Goal: Task Accomplishment & Management: Use online tool/utility

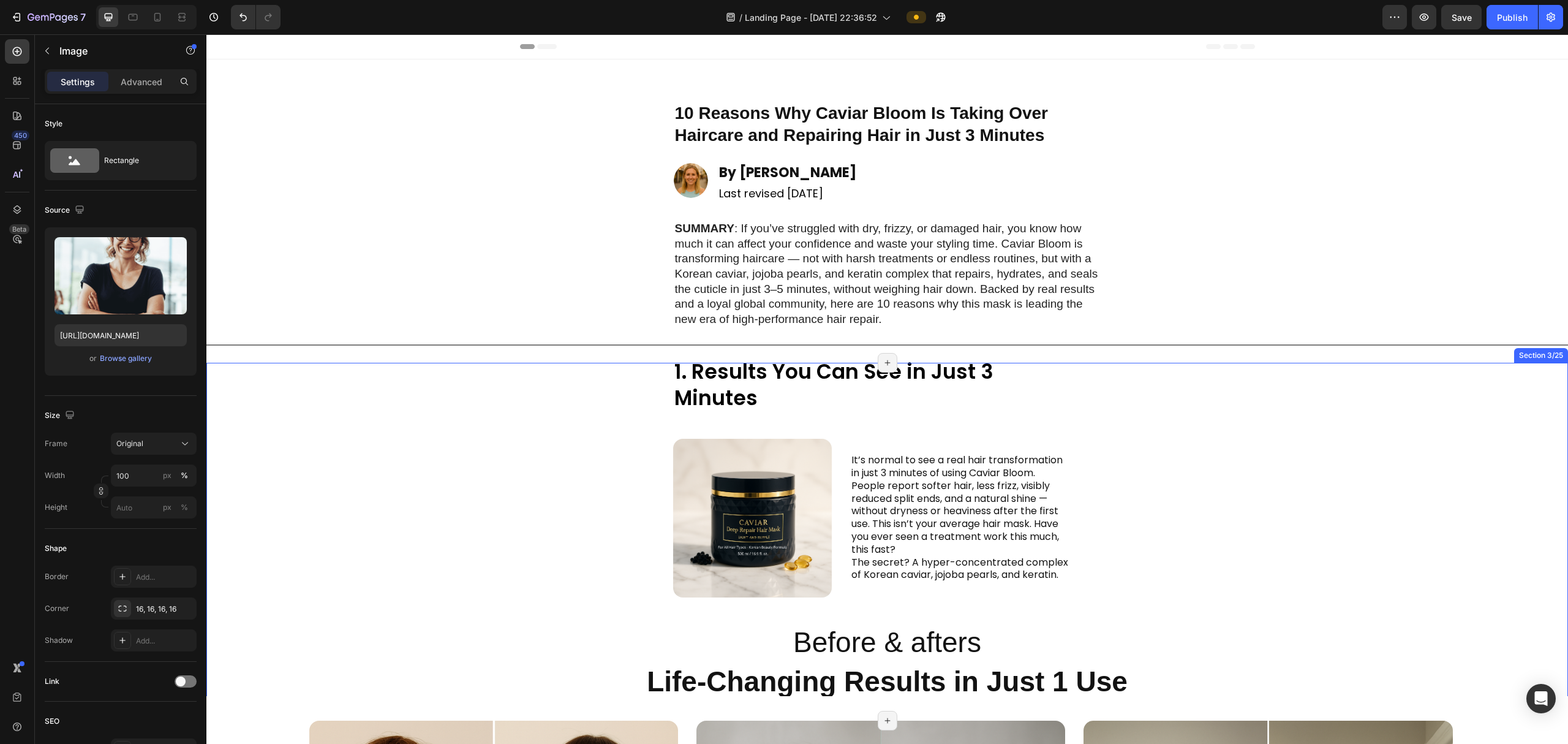
scroll to position [82, 0]
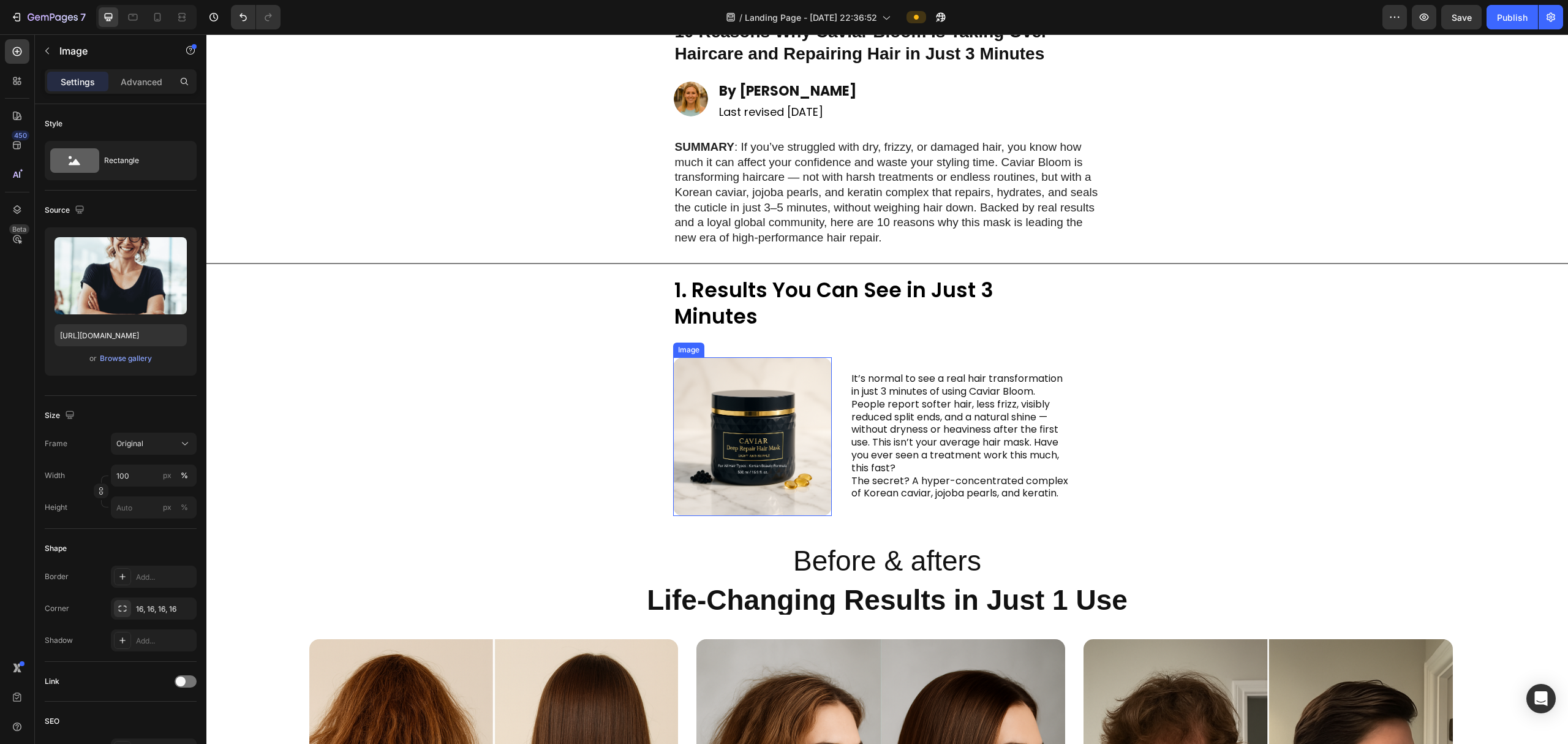
click at [750, 439] on img at bounding box center [752, 436] width 158 height 159
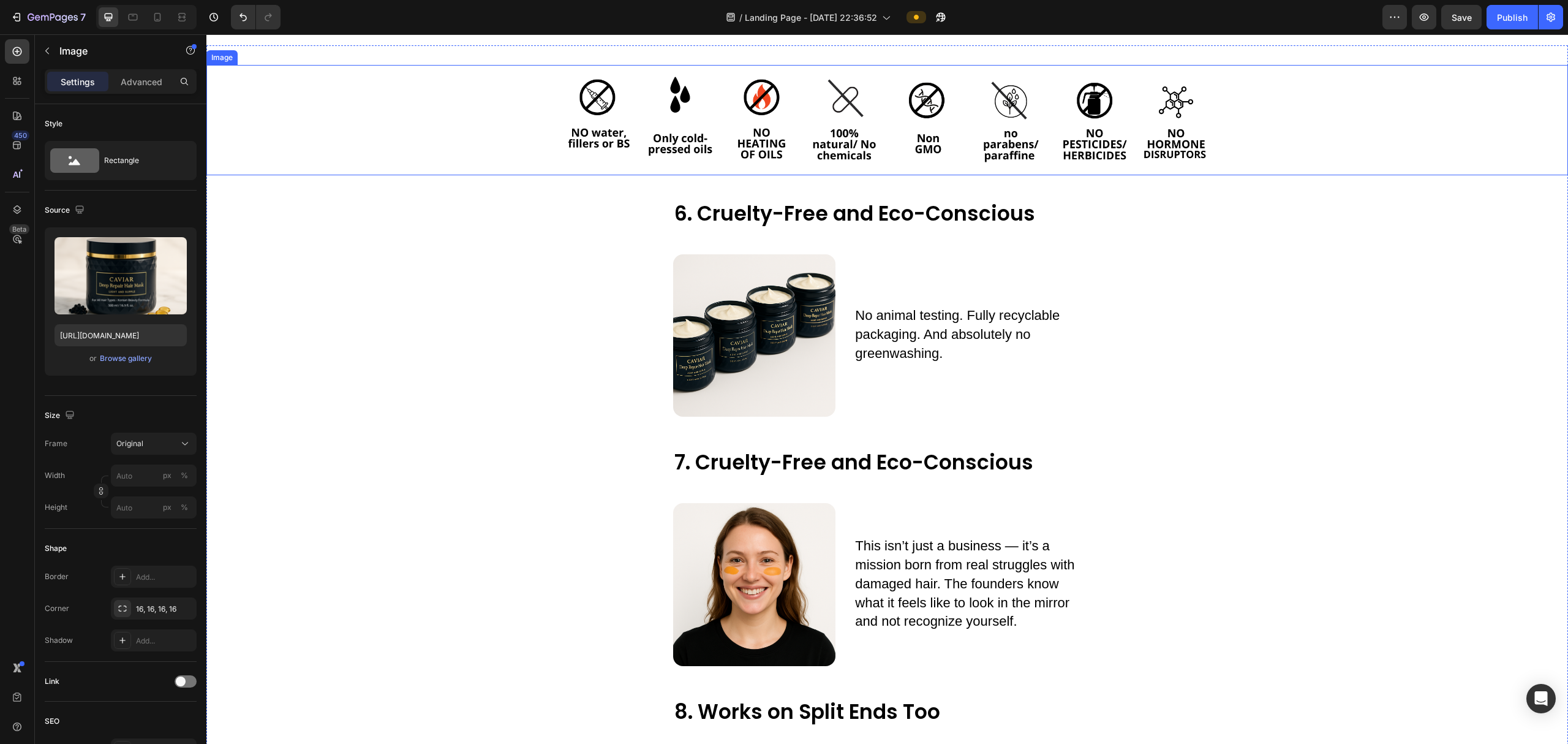
scroll to position [1879, 0]
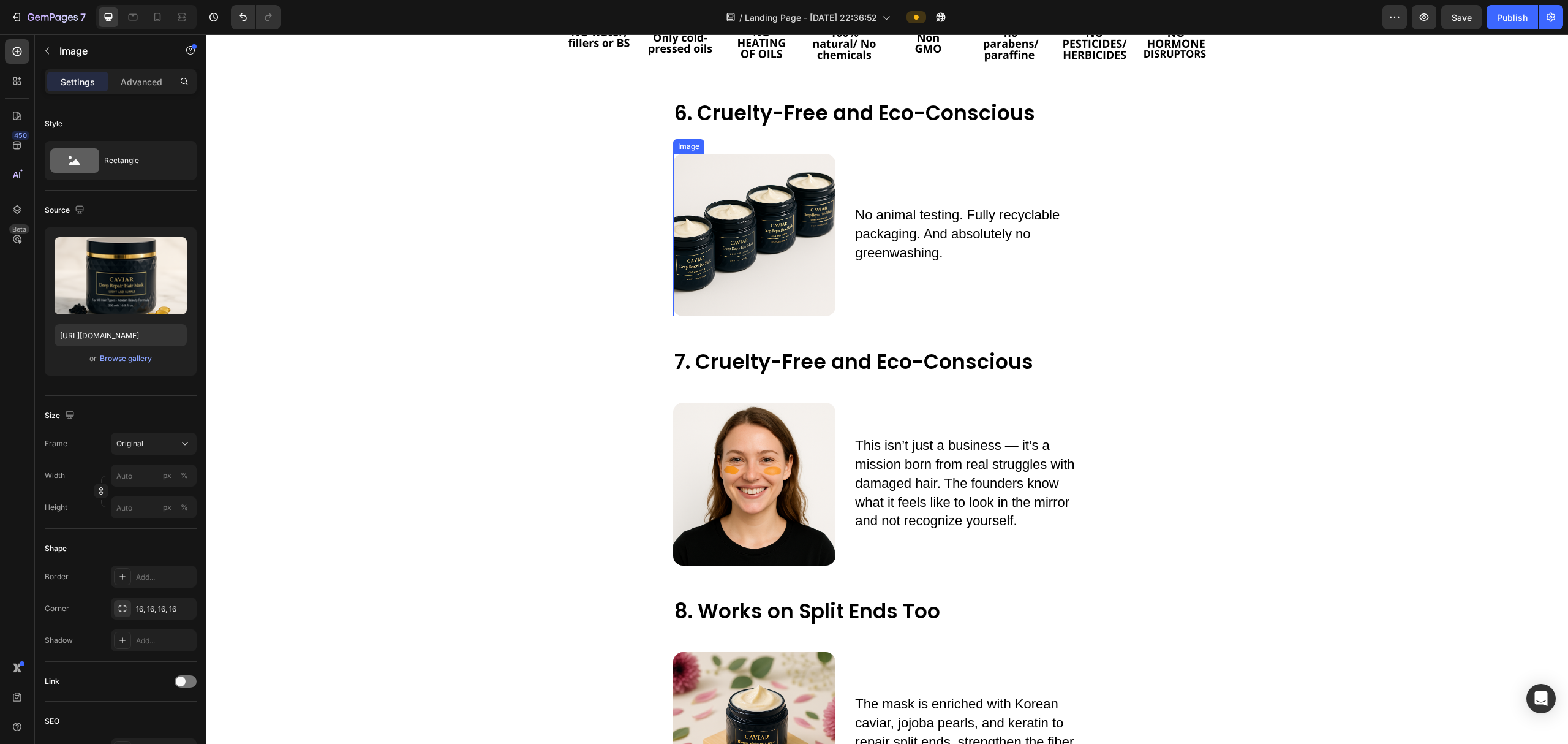
click at [703, 317] on img at bounding box center [754, 235] width 163 height 163
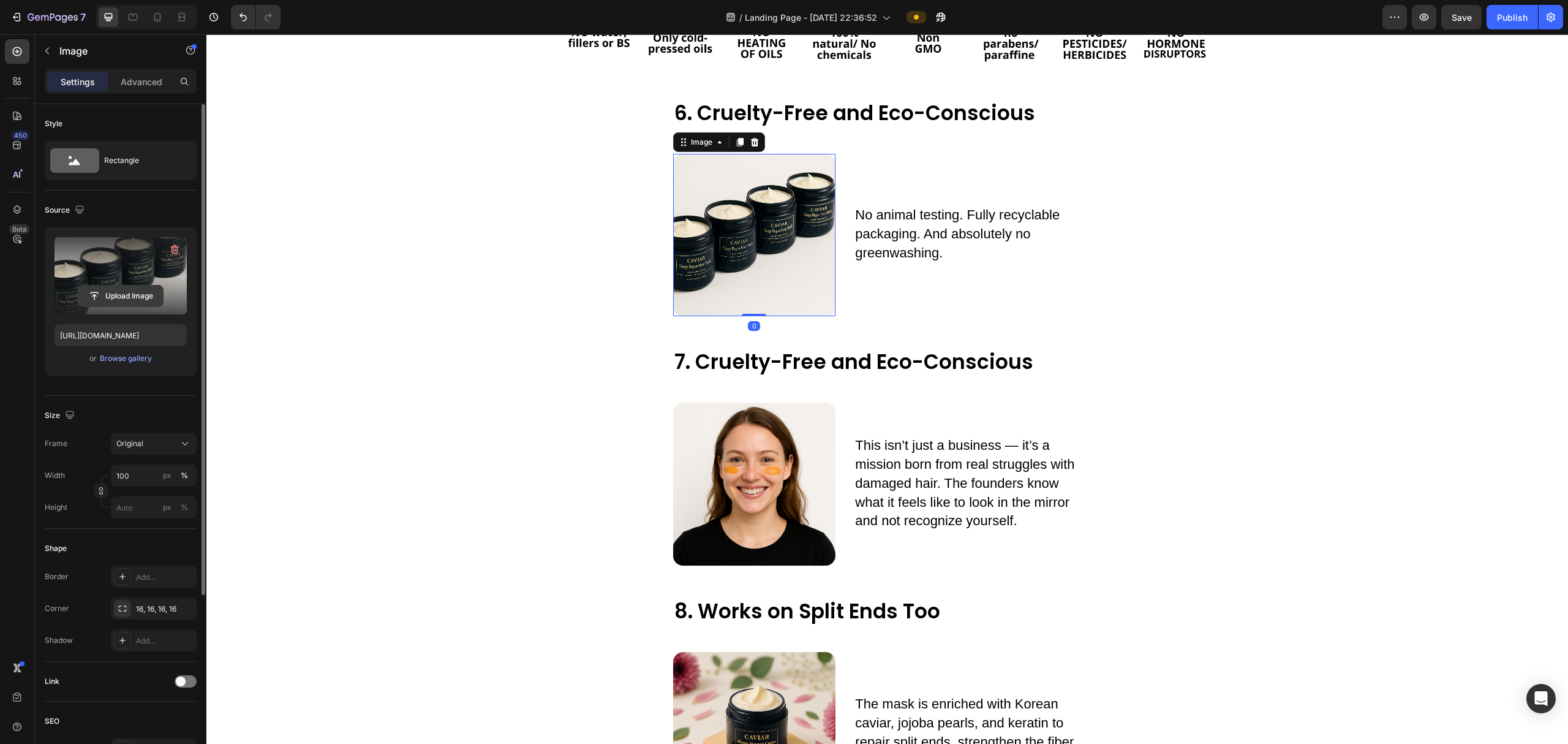
click at [99, 292] on input "file" at bounding box center [120, 296] width 84 height 21
type input "[URL][DOMAIN_NAME]"
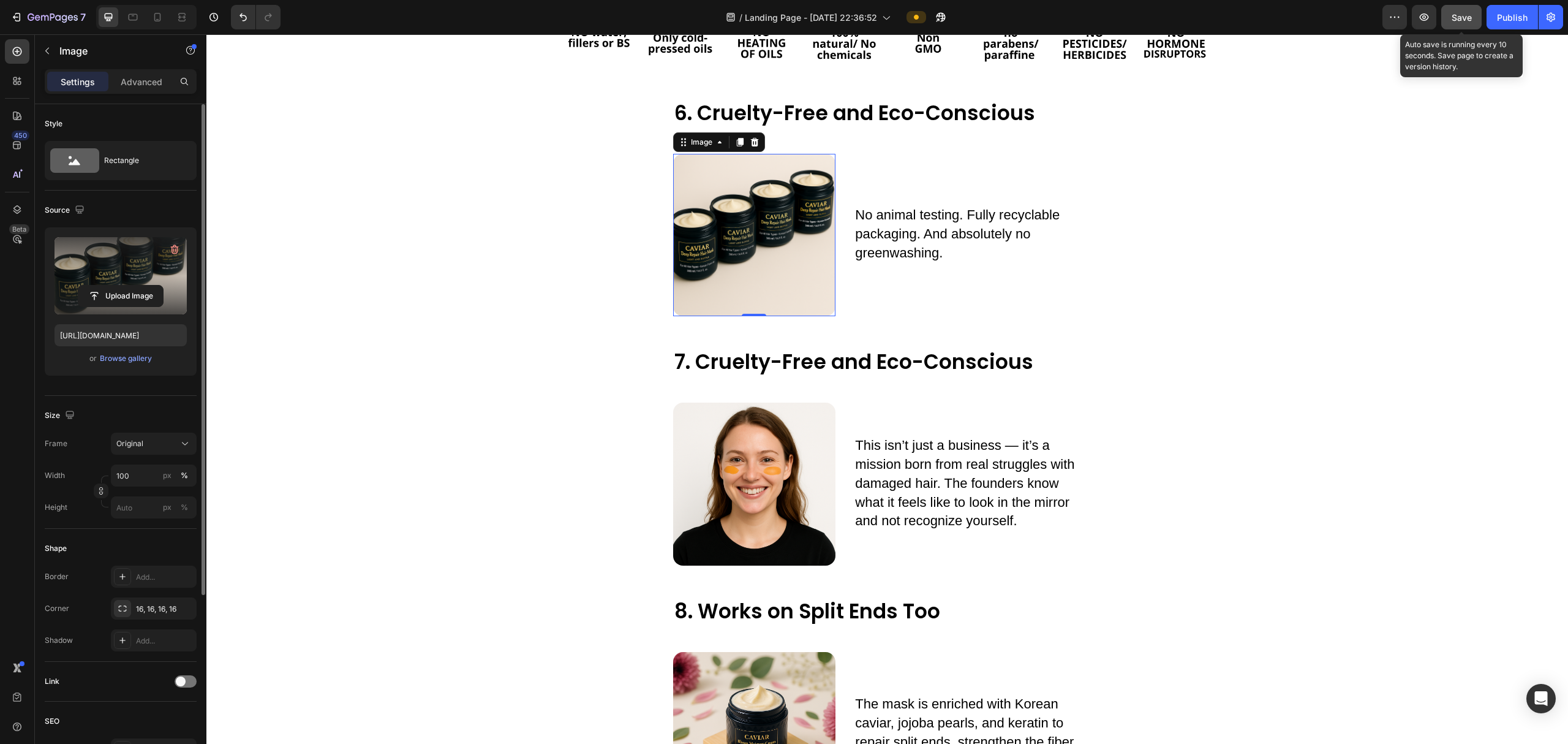
click at [1471, 20] on button "Save" at bounding box center [1460, 17] width 40 height 25
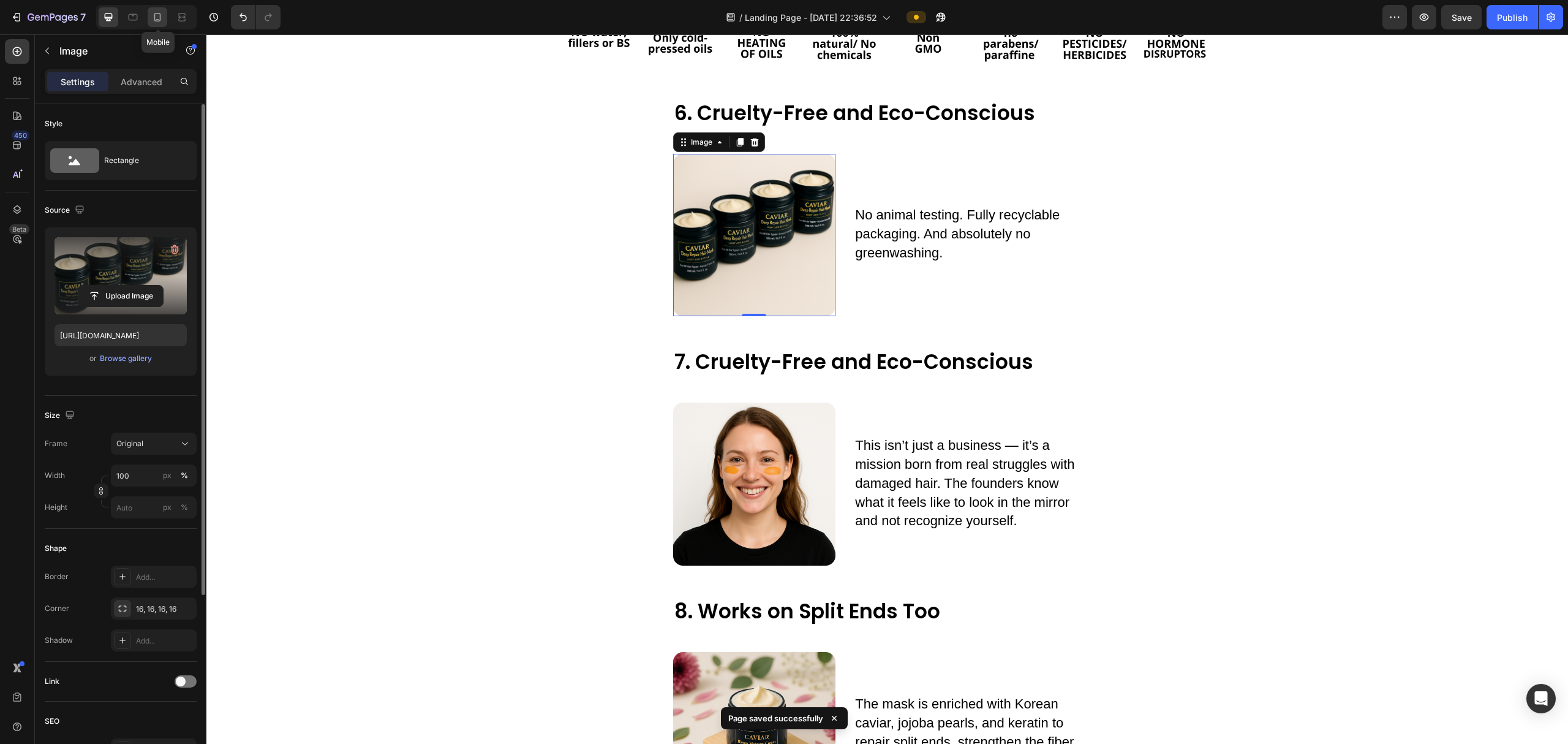
click at [155, 12] on icon at bounding box center [157, 17] width 12 height 12
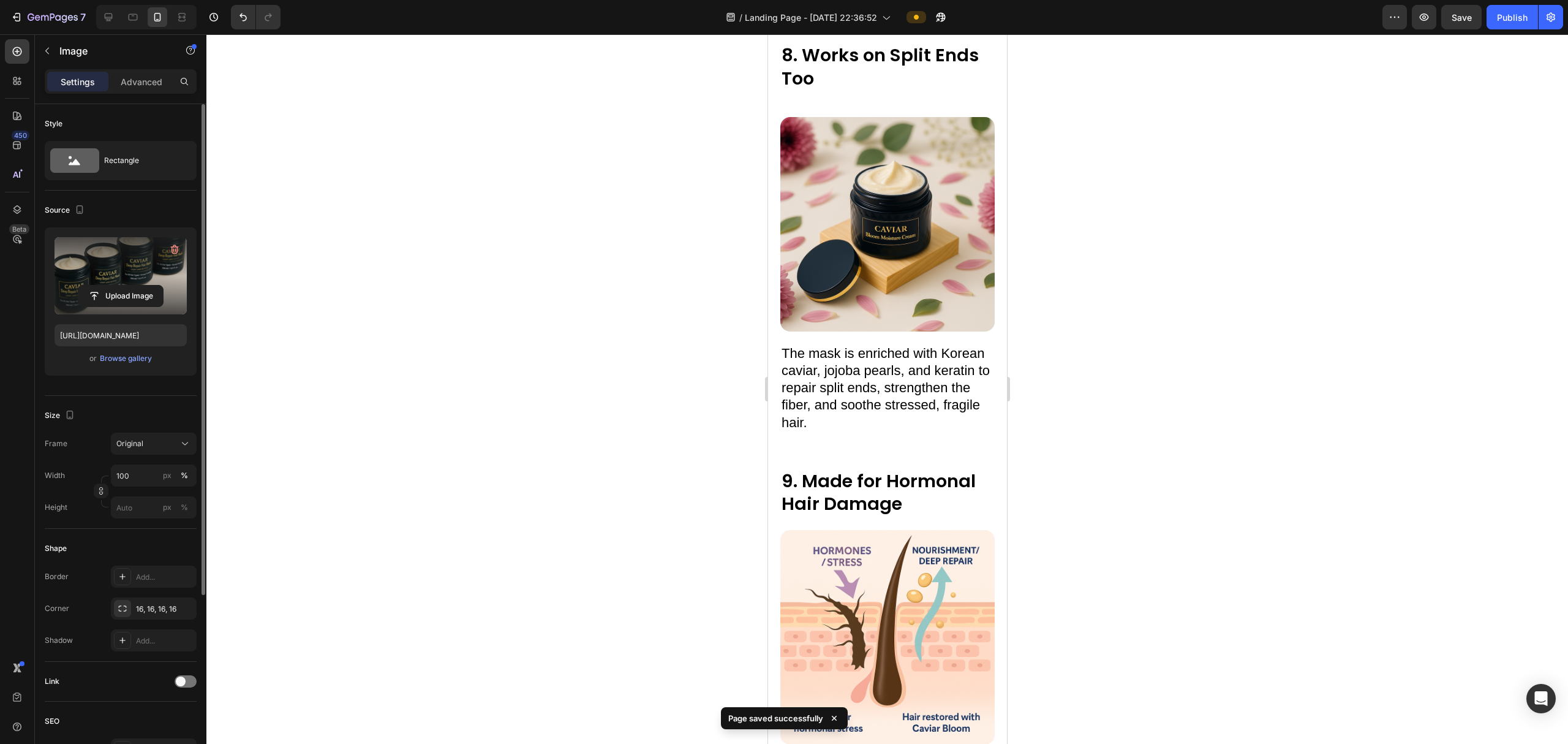
scroll to position [5315, 0]
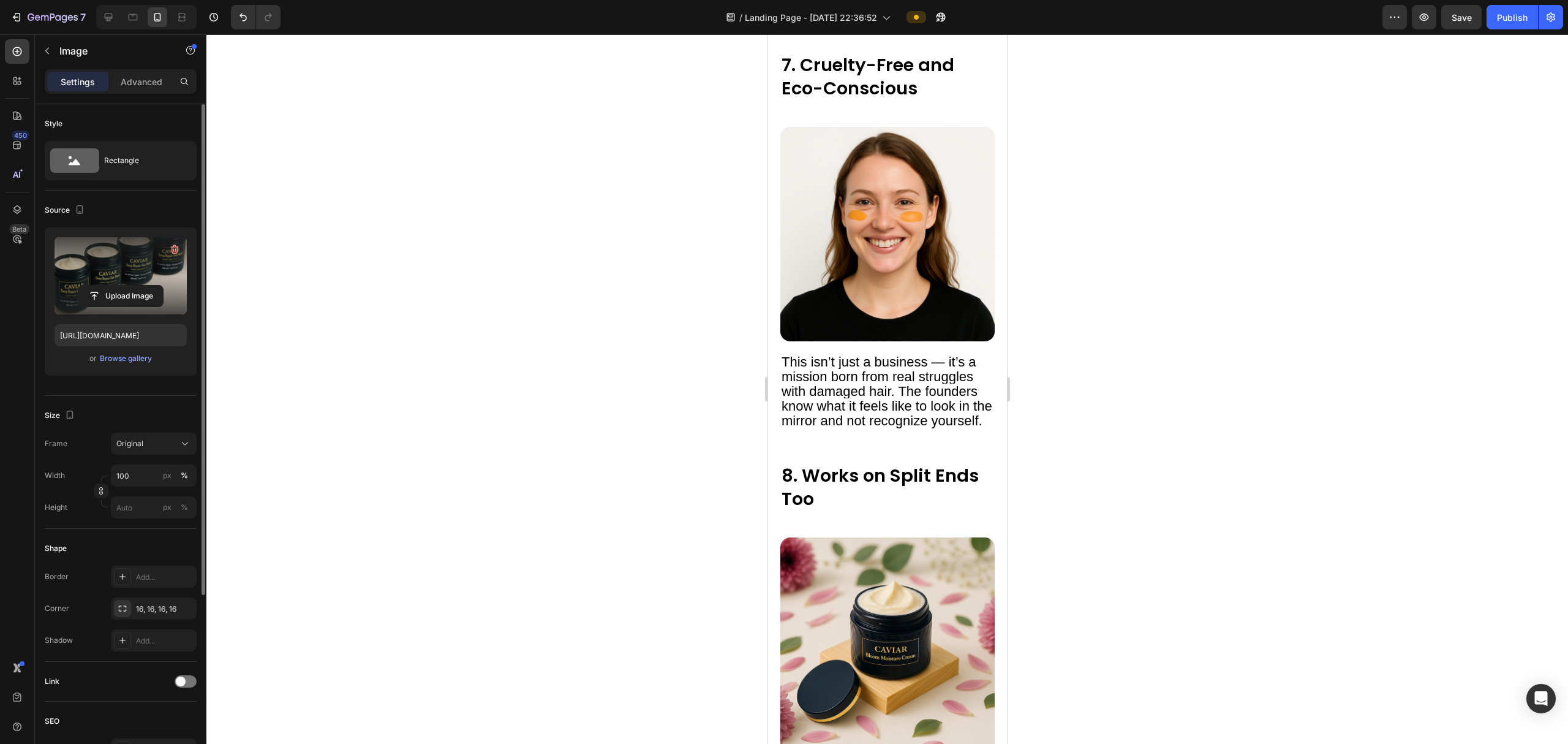
click at [111, 292] on input "file" at bounding box center [120, 296] width 84 height 21
click at [1468, 21] on span "Save" at bounding box center [1461, 17] width 20 height 11
click at [106, 16] on icon at bounding box center [108, 17] width 12 height 12
type input "[URL][DOMAIN_NAME]"
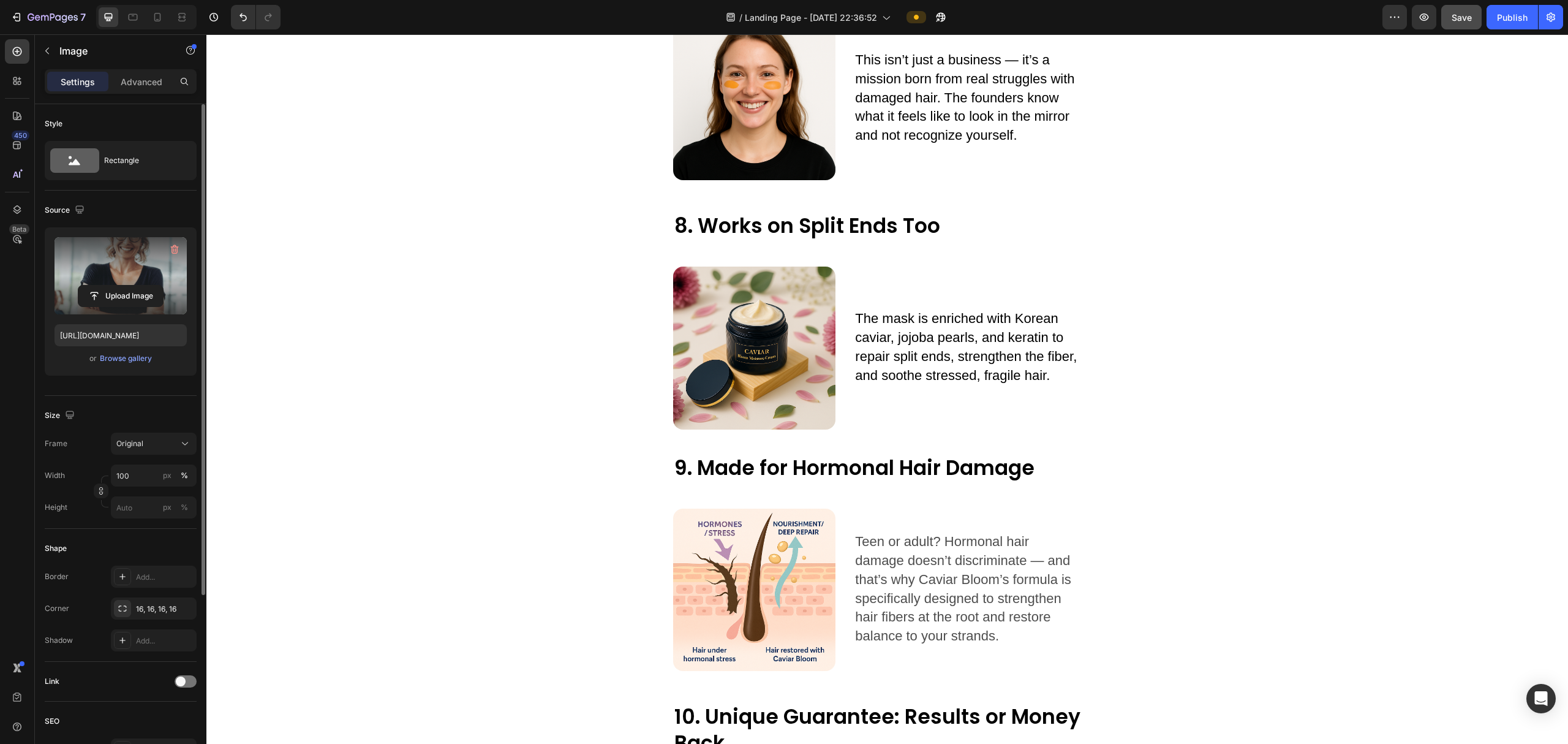
scroll to position [2259, 0]
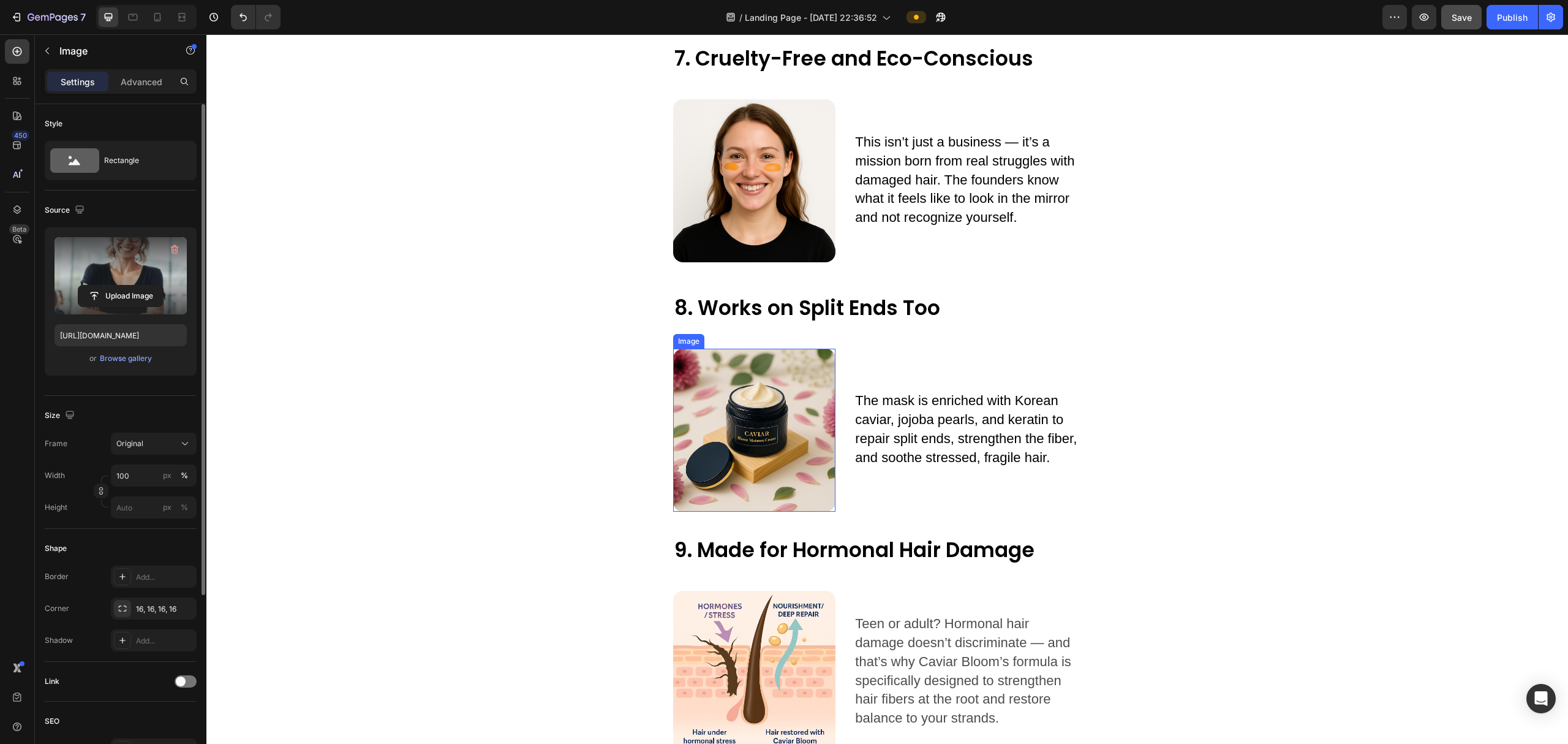
click at [716, 405] on img at bounding box center [754, 430] width 163 height 163
click at [101, 290] on input "file" at bounding box center [120, 296] width 84 height 21
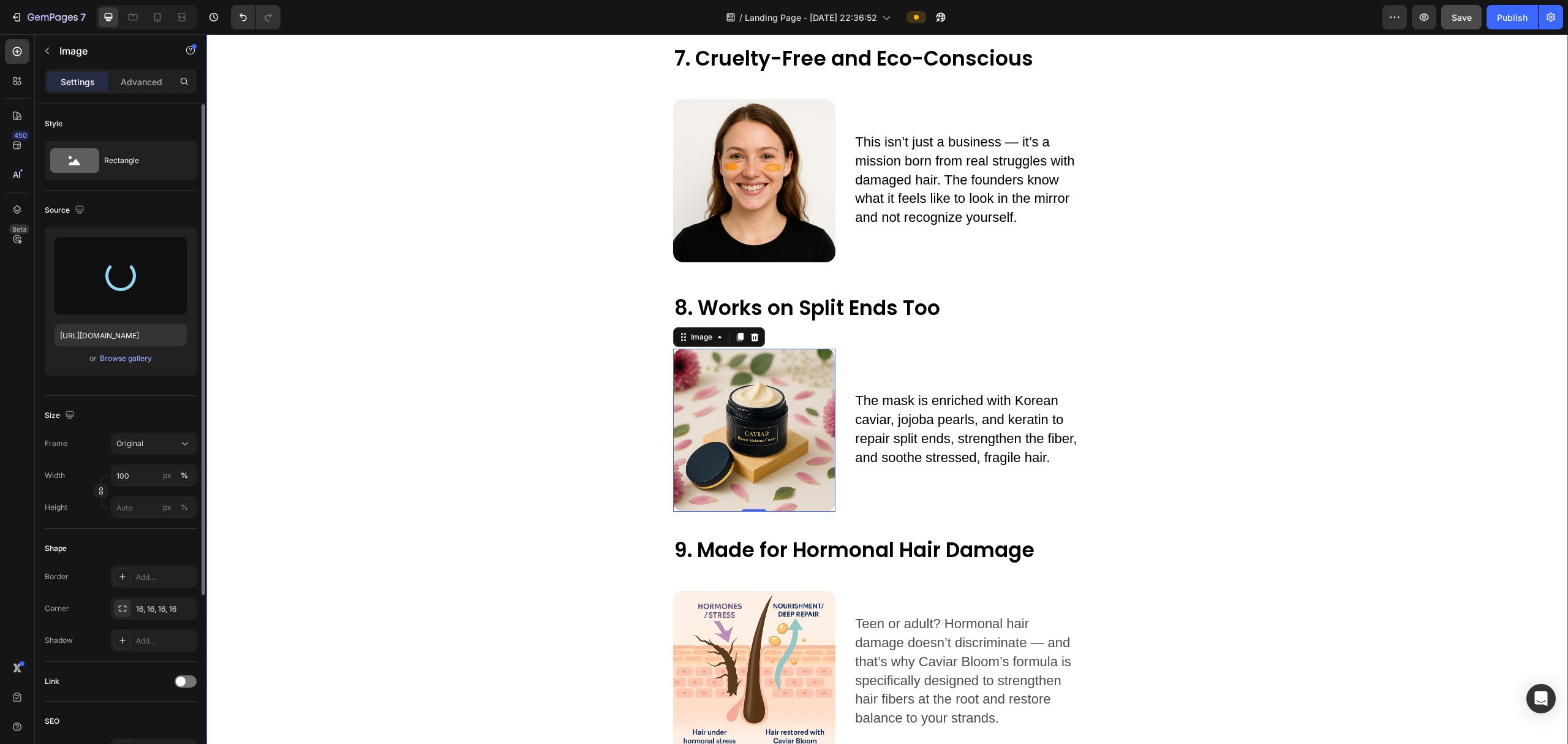
type input "[URL][DOMAIN_NAME]"
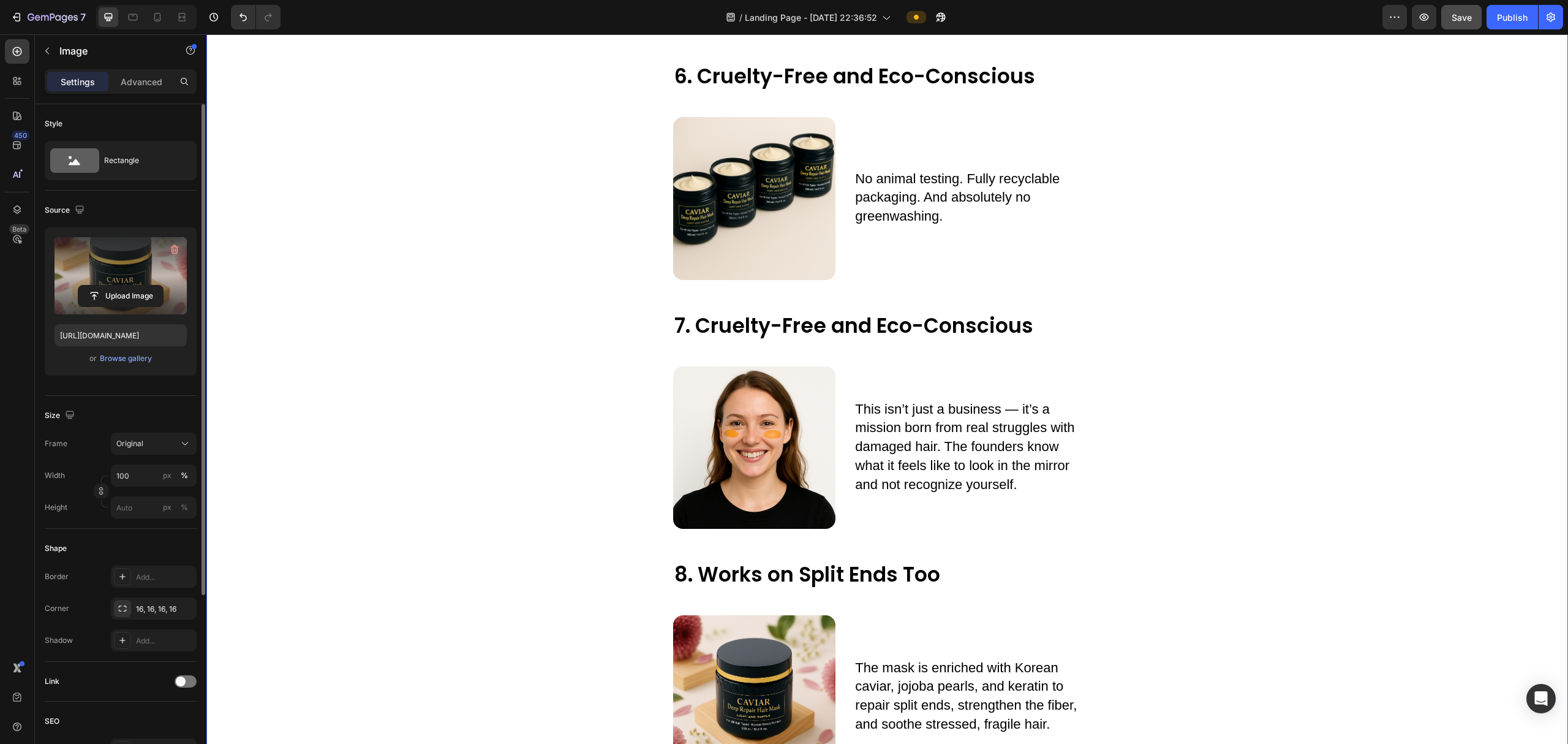
scroll to position [2095, 0]
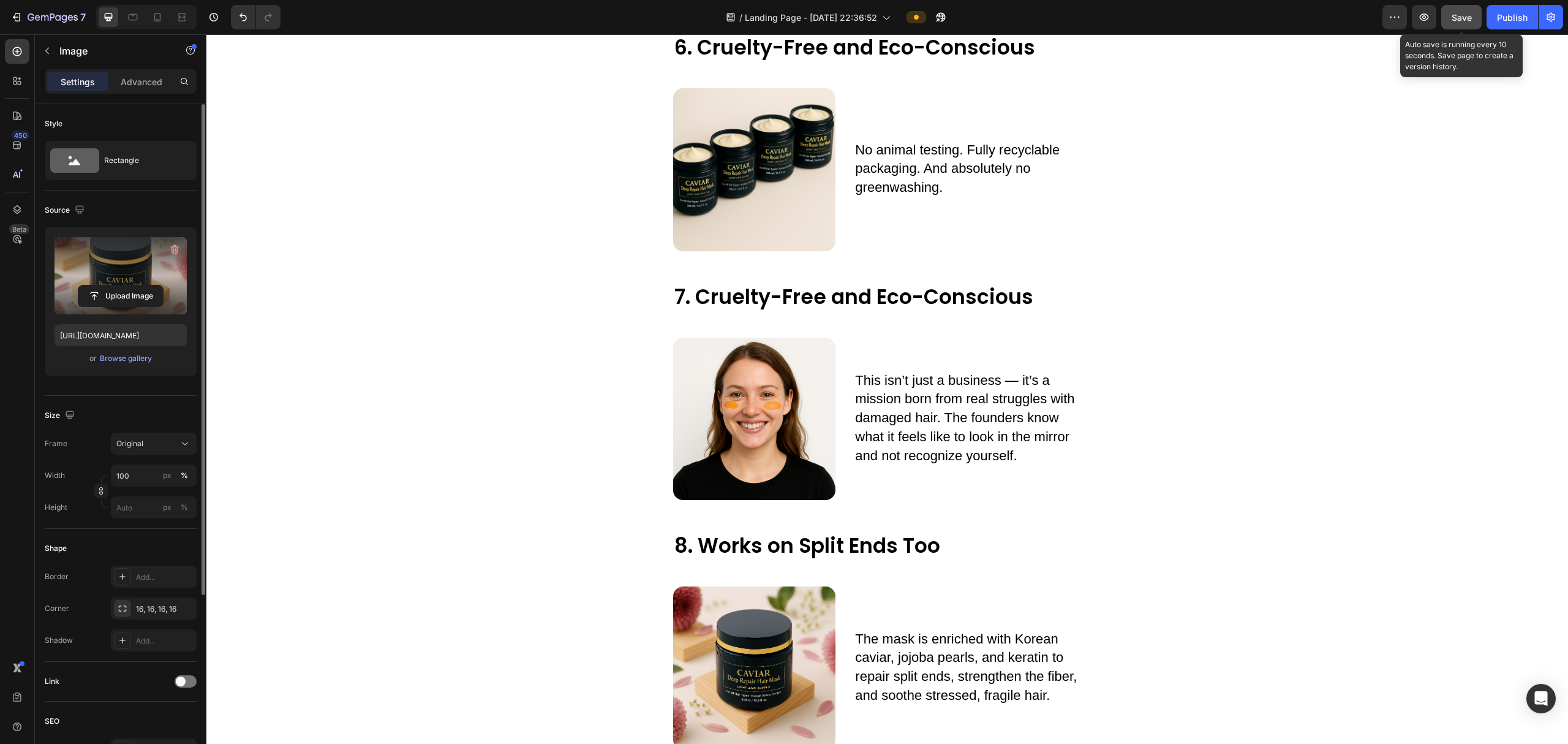
click at [1469, 20] on span "Save" at bounding box center [1461, 17] width 20 height 11
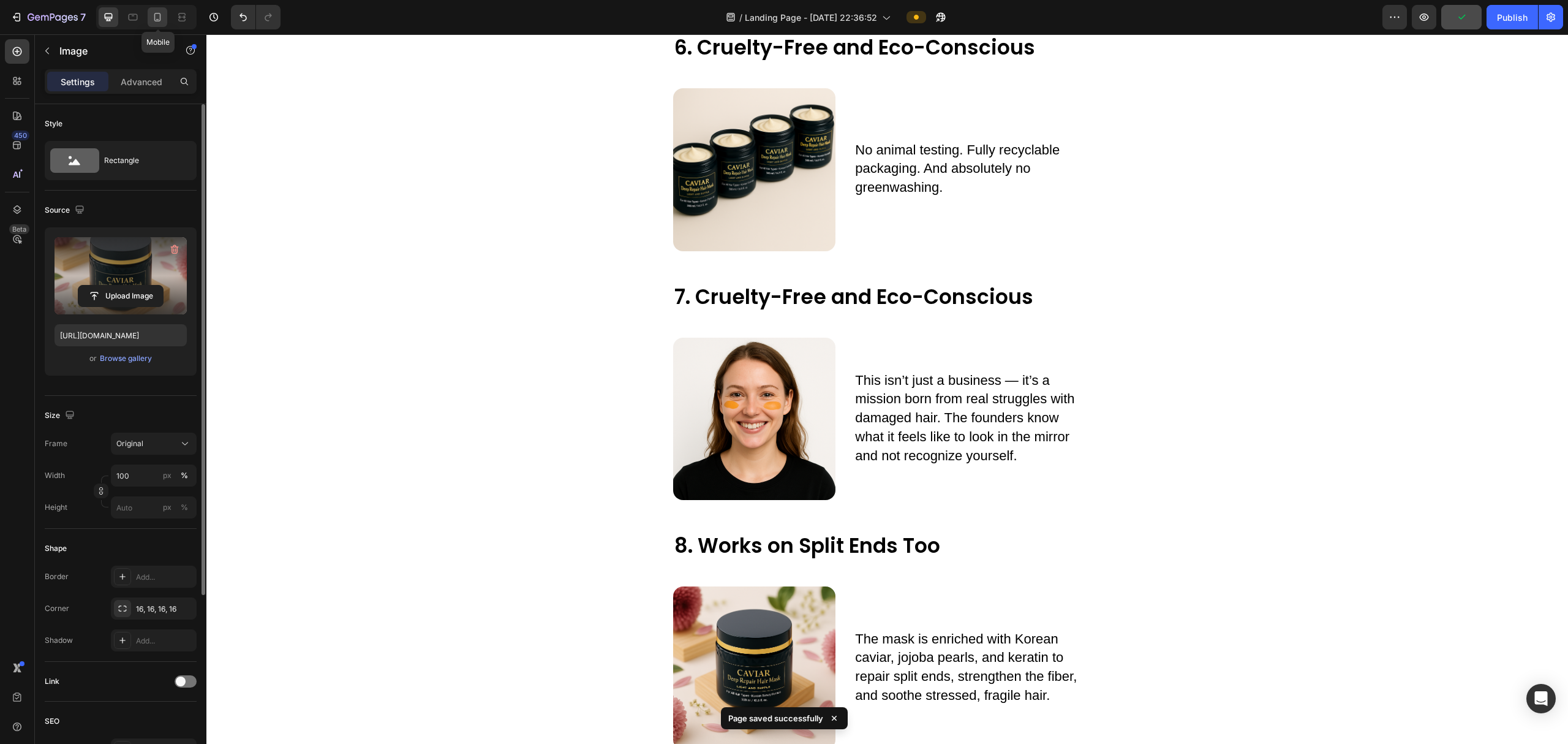
click at [158, 20] on icon at bounding box center [158, 17] width 7 height 8
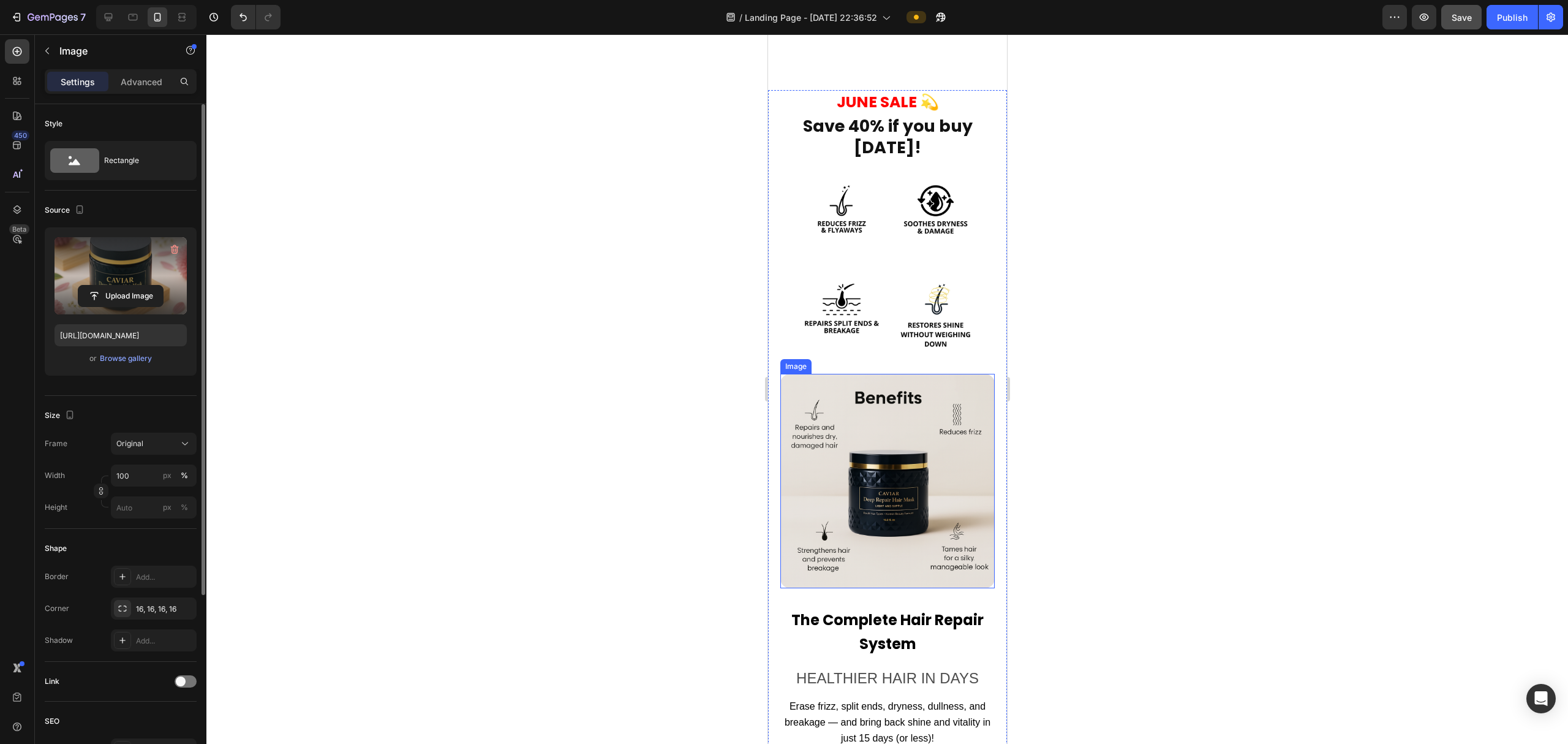
scroll to position [4383, 0]
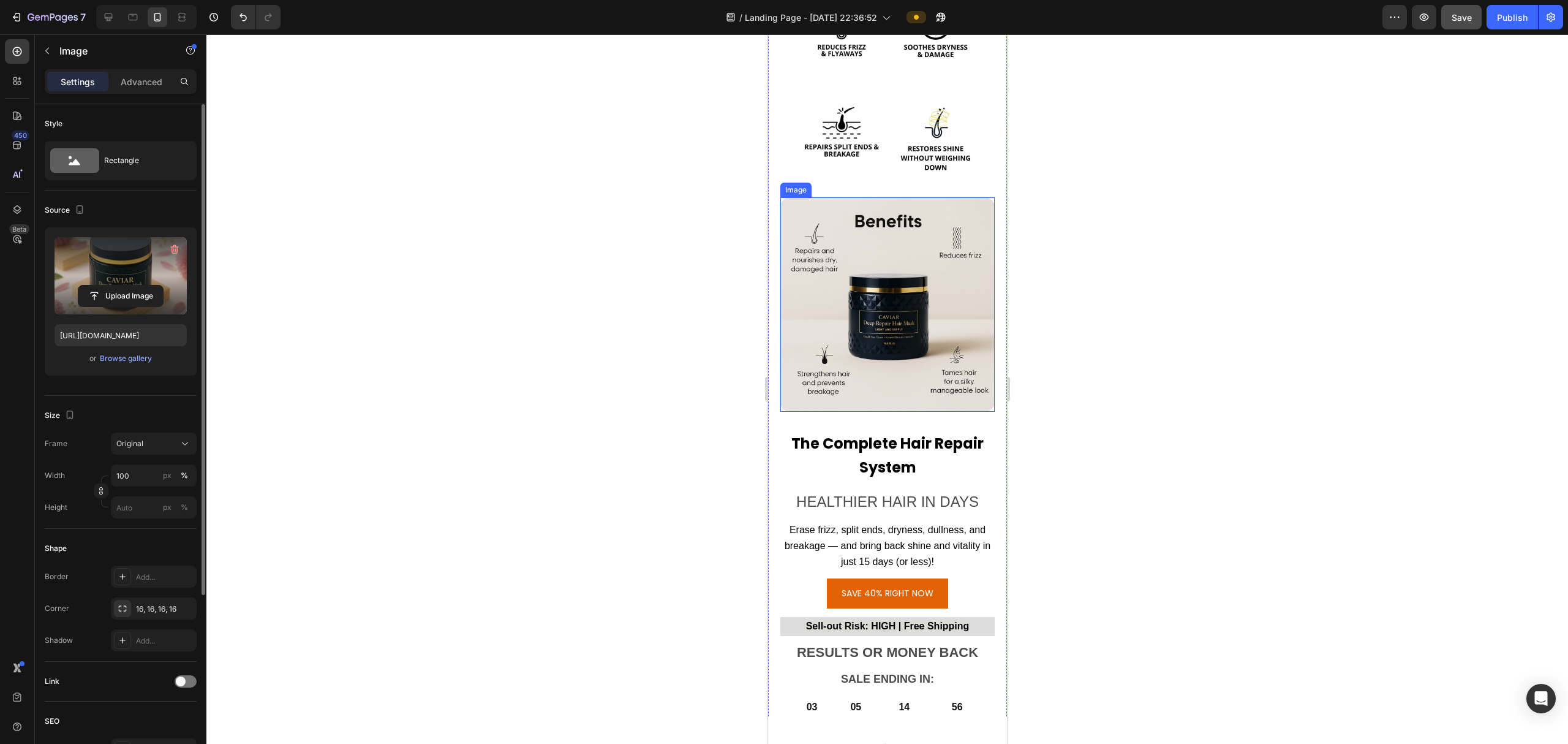
click at [850, 314] on img at bounding box center [886, 304] width 214 height 214
click at [96, 290] on input "file" at bounding box center [120, 296] width 84 height 21
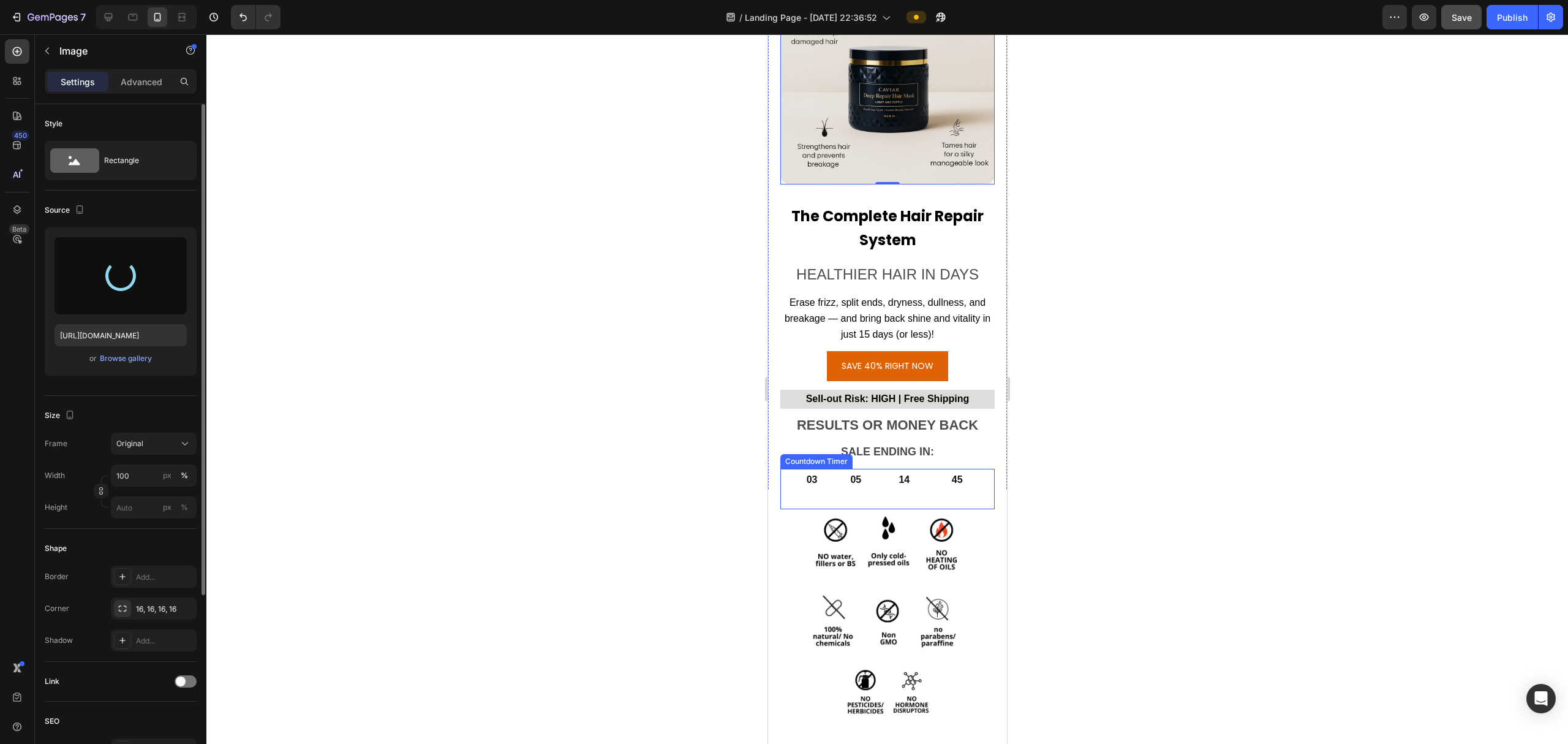
scroll to position [4628, 0]
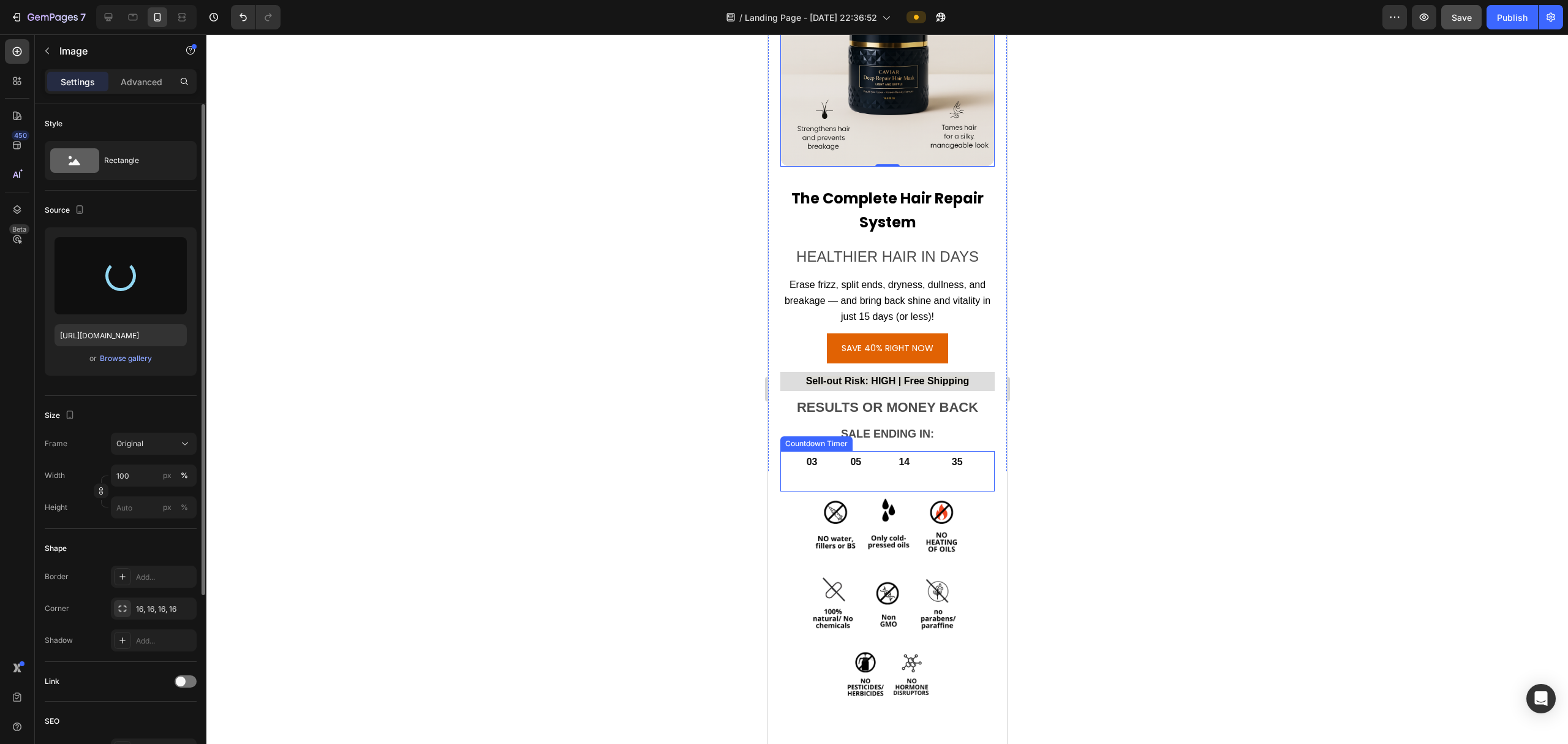
type input "[URL][DOMAIN_NAME]"
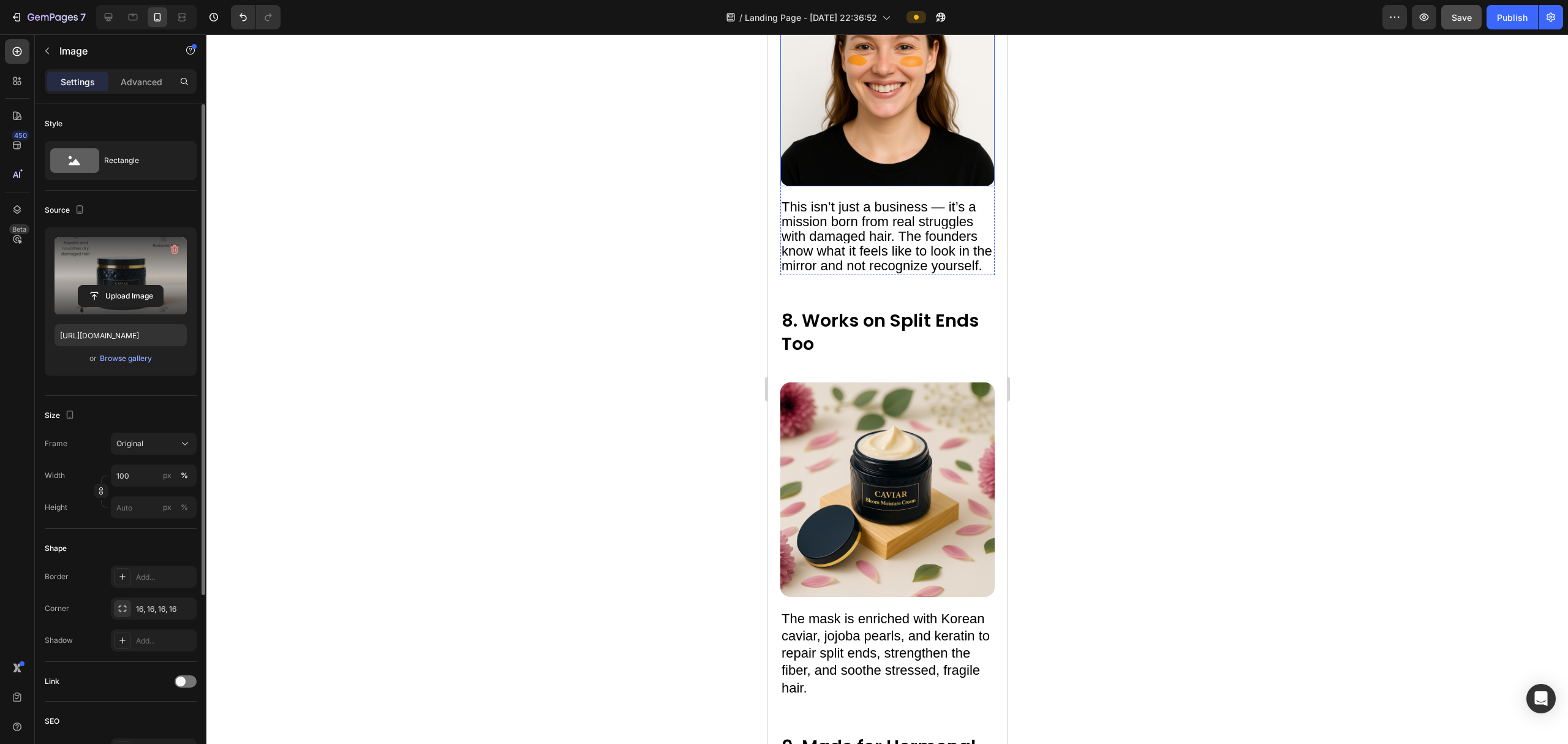
scroll to position [5935, 0]
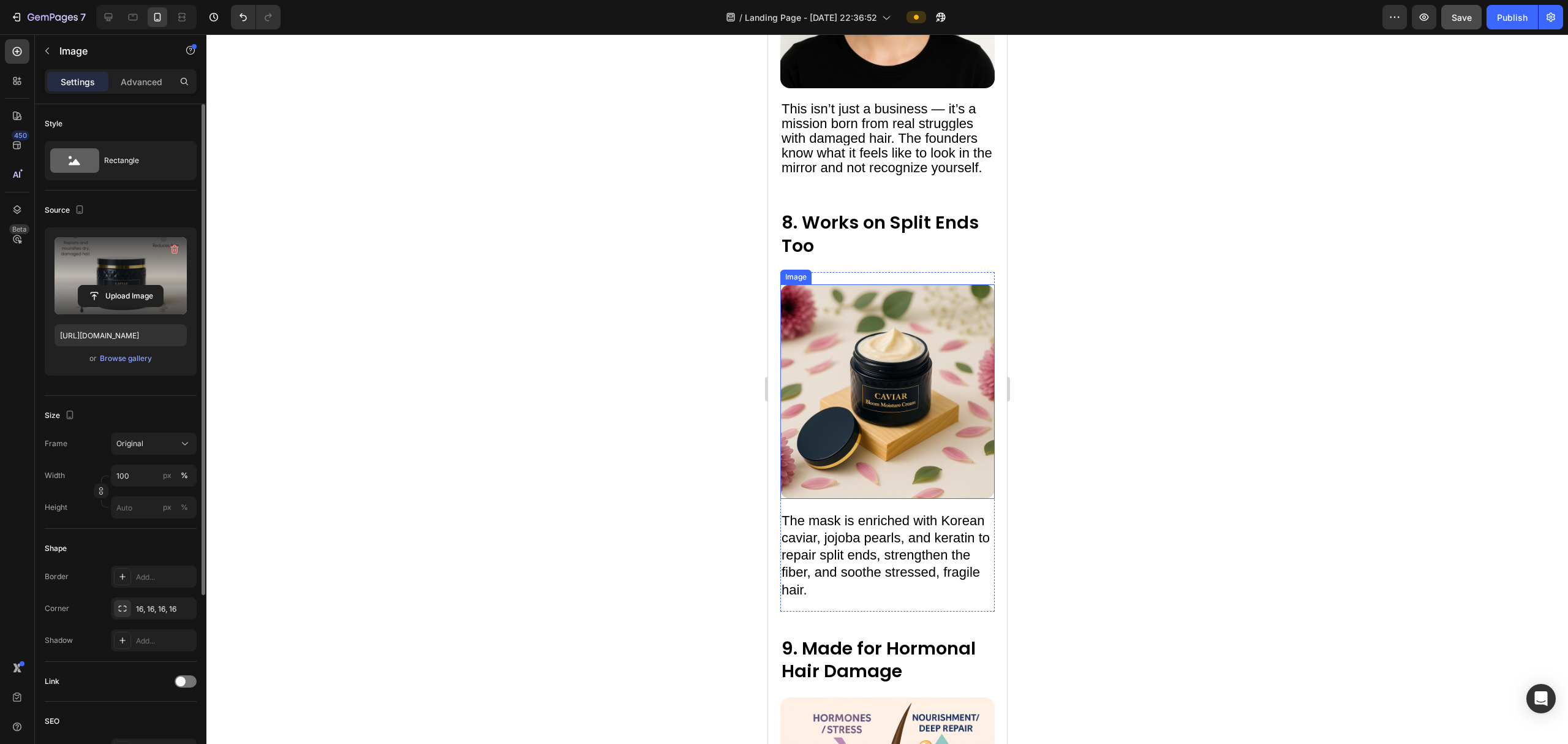
click at [901, 329] on img at bounding box center [886, 392] width 214 height 214
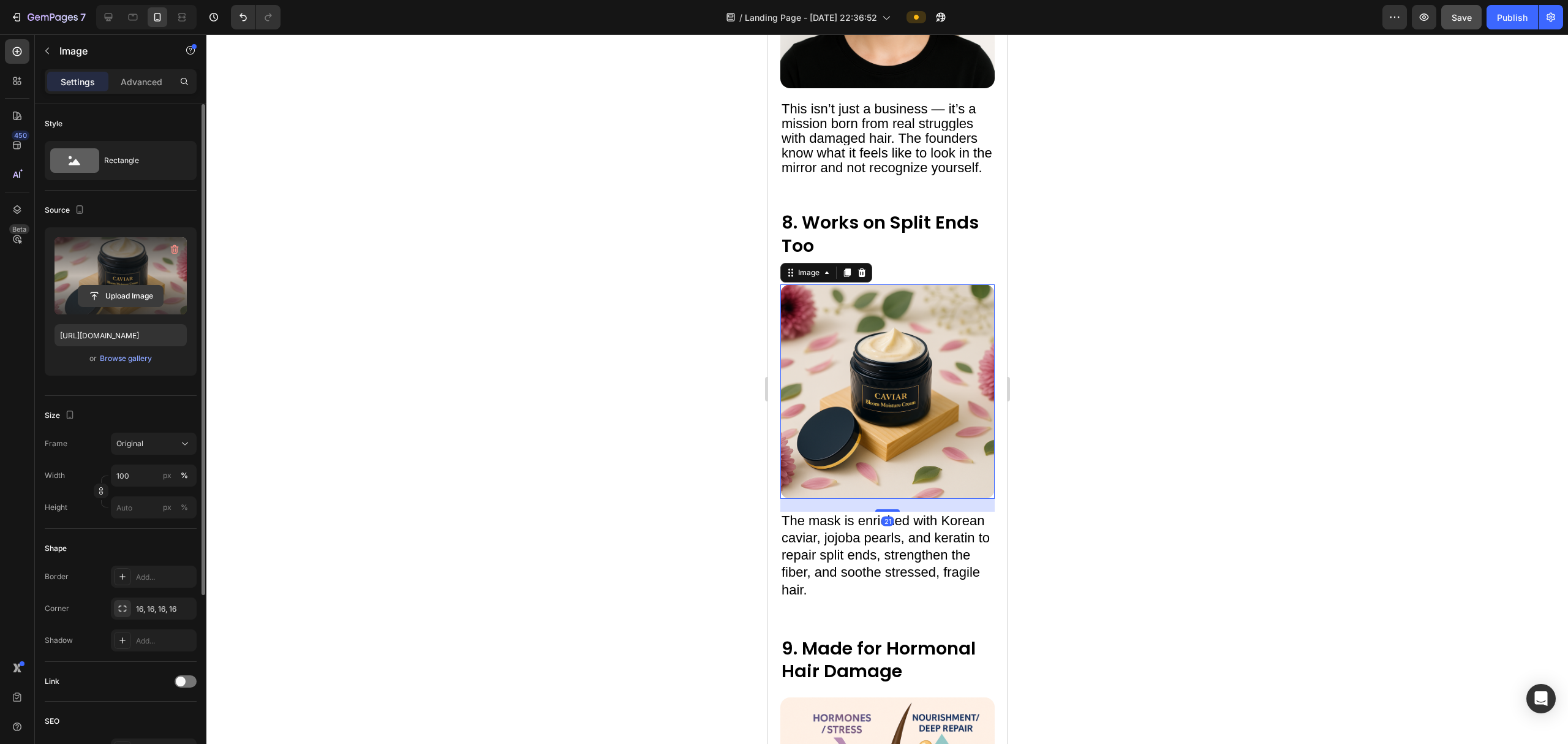
click at [103, 294] on input "file" at bounding box center [120, 296] width 84 height 21
click at [103, 293] on input "file" at bounding box center [120, 296] width 84 height 21
type input "[URL][DOMAIN_NAME]"
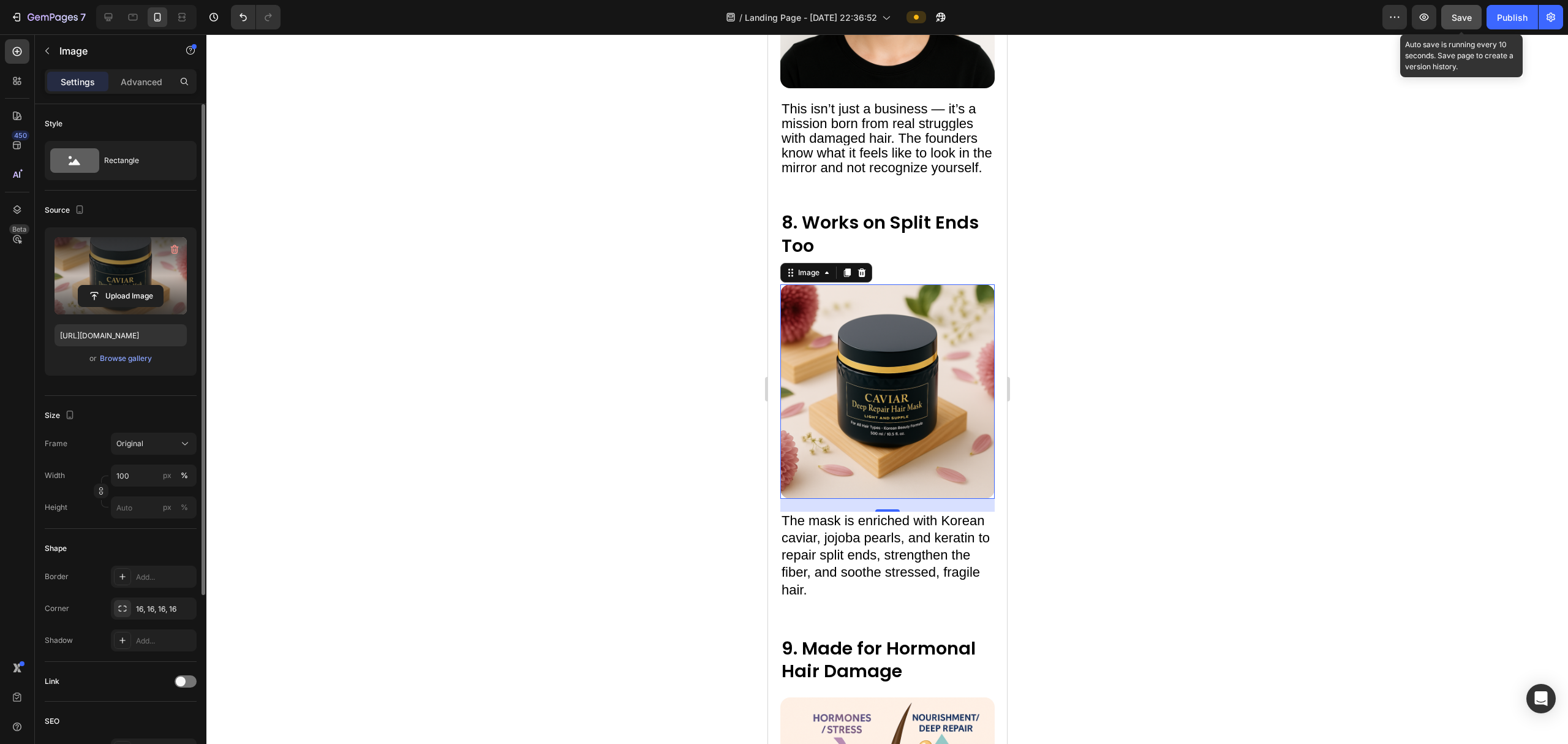
click at [1455, 18] on span "Save" at bounding box center [1461, 17] width 20 height 11
click at [1466, 22] on div "Save" at bounding box center [1461, 18] width 20 height 13
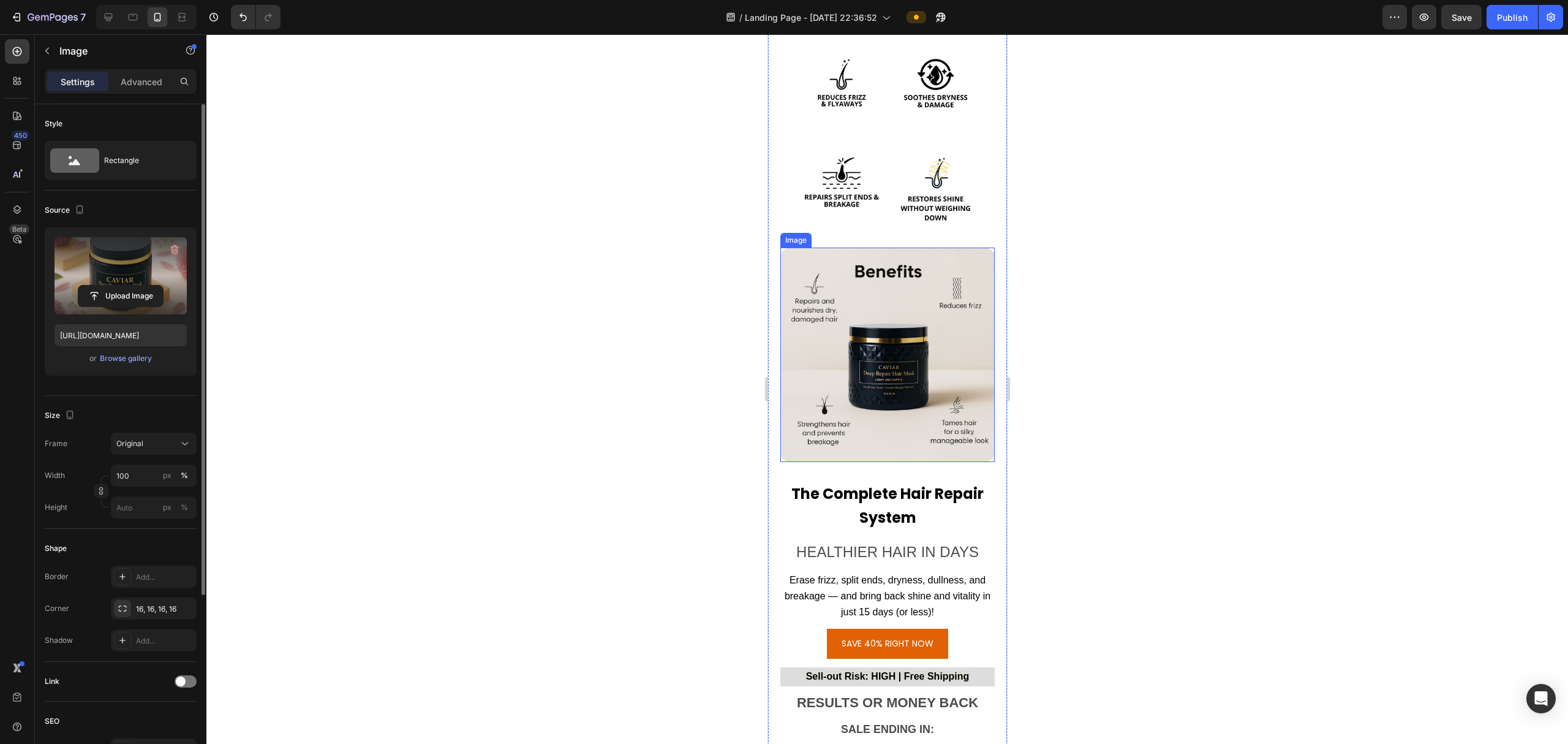
scroll to position [7651, 0]
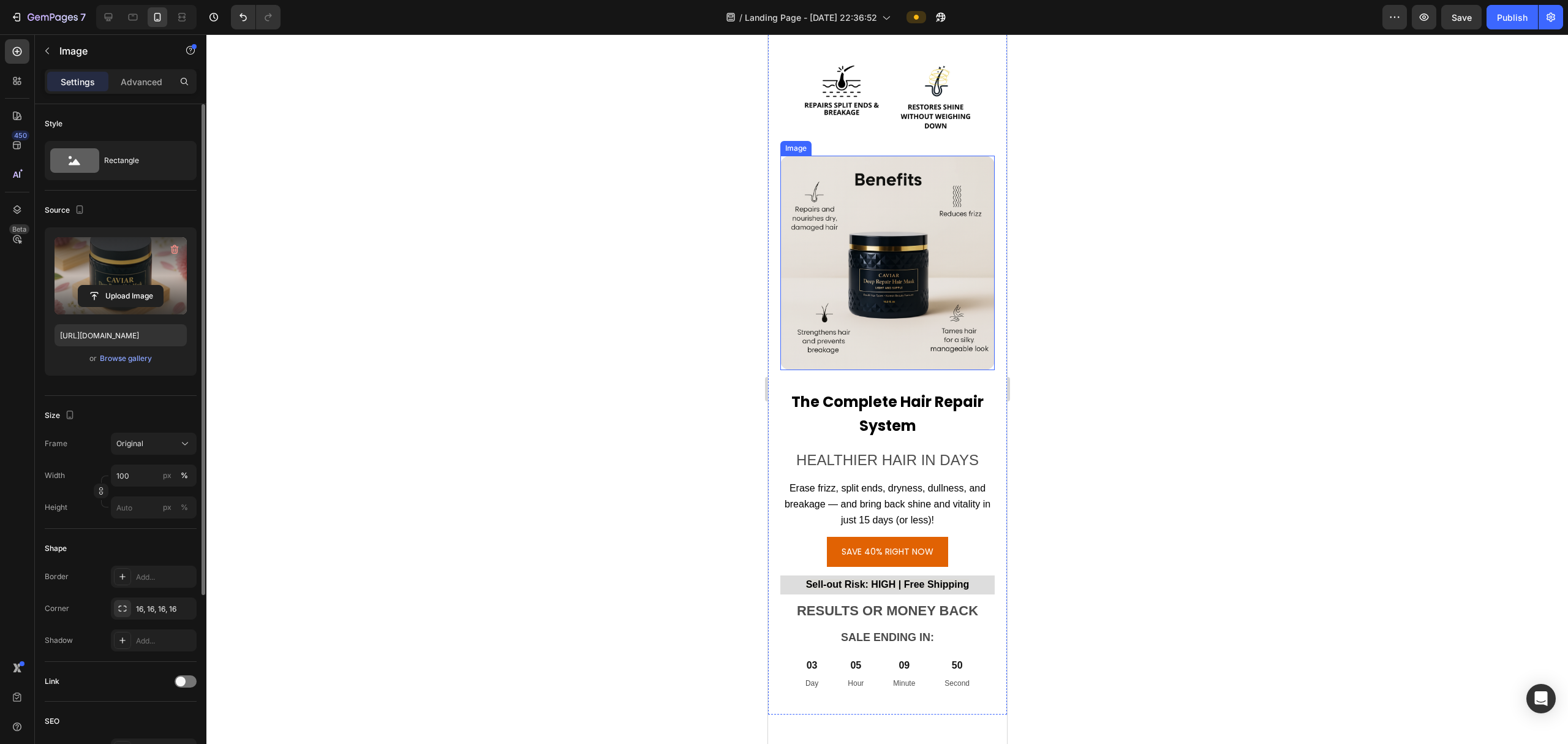
click at [874, 258] on img at bounding box center [886, 263] width 214 height 214
click at [115, 295] on input "file" at bounding box center [120, 296] width 84 height 21
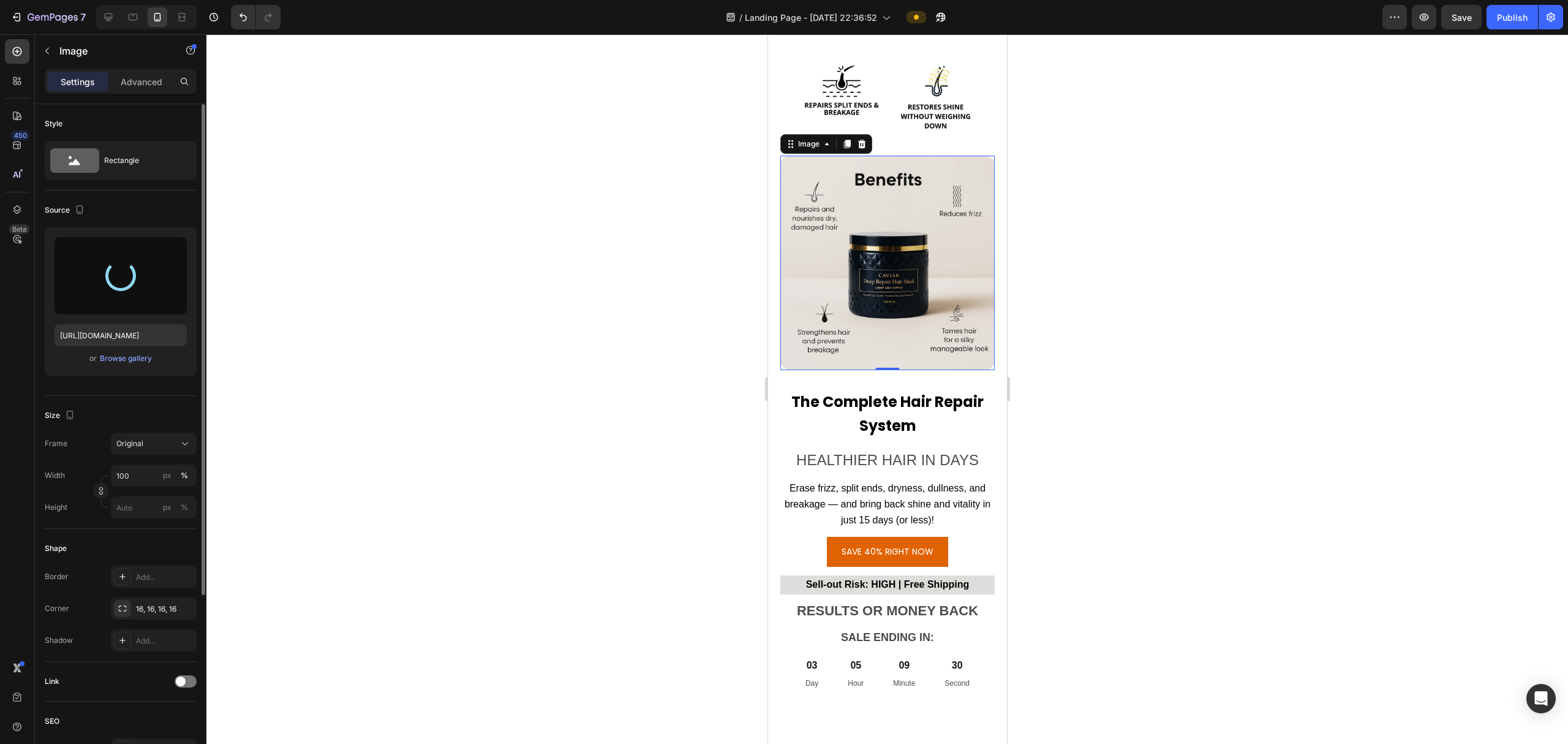
type input "[URL][DOMAIN_NAME]"
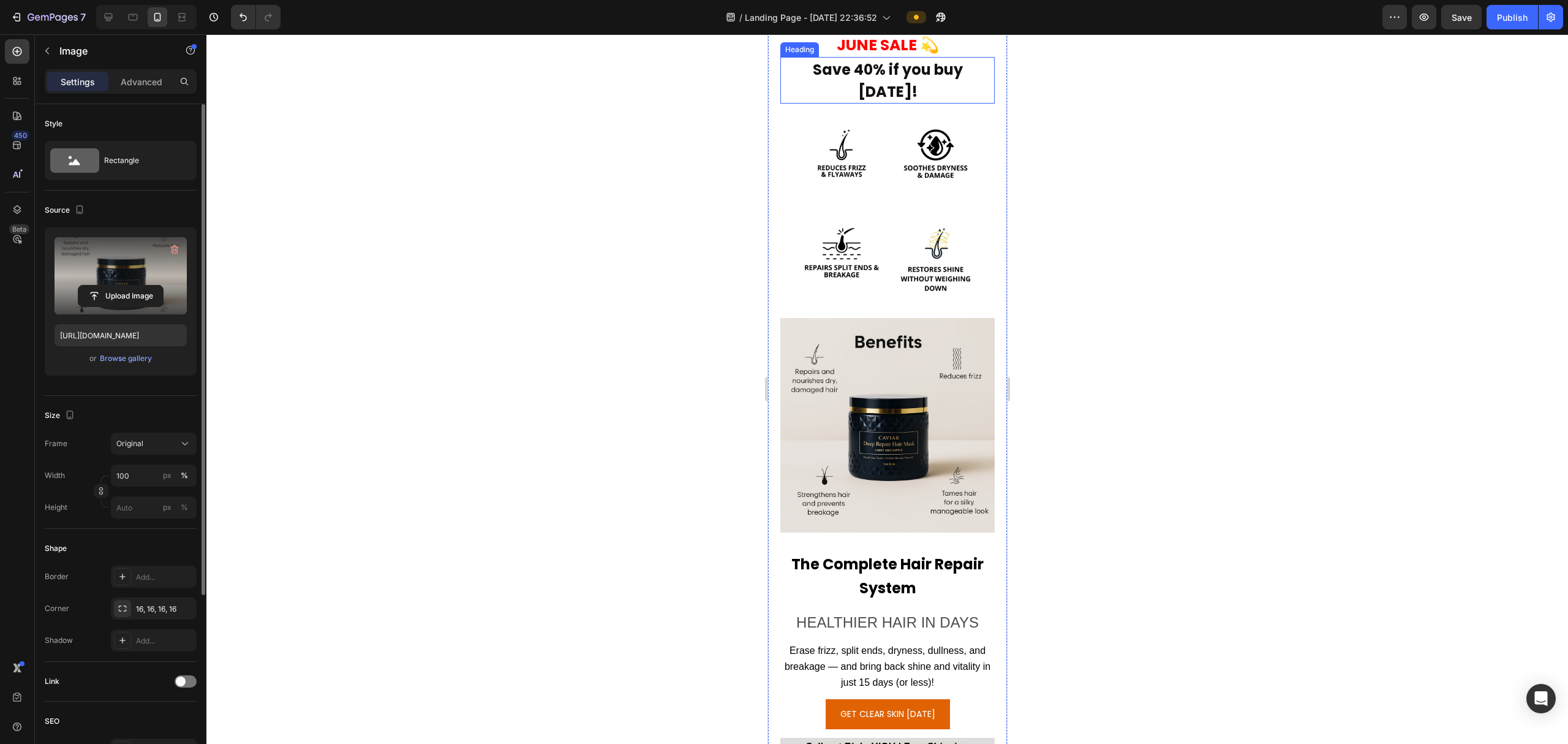
scroll to position [10429, 0]
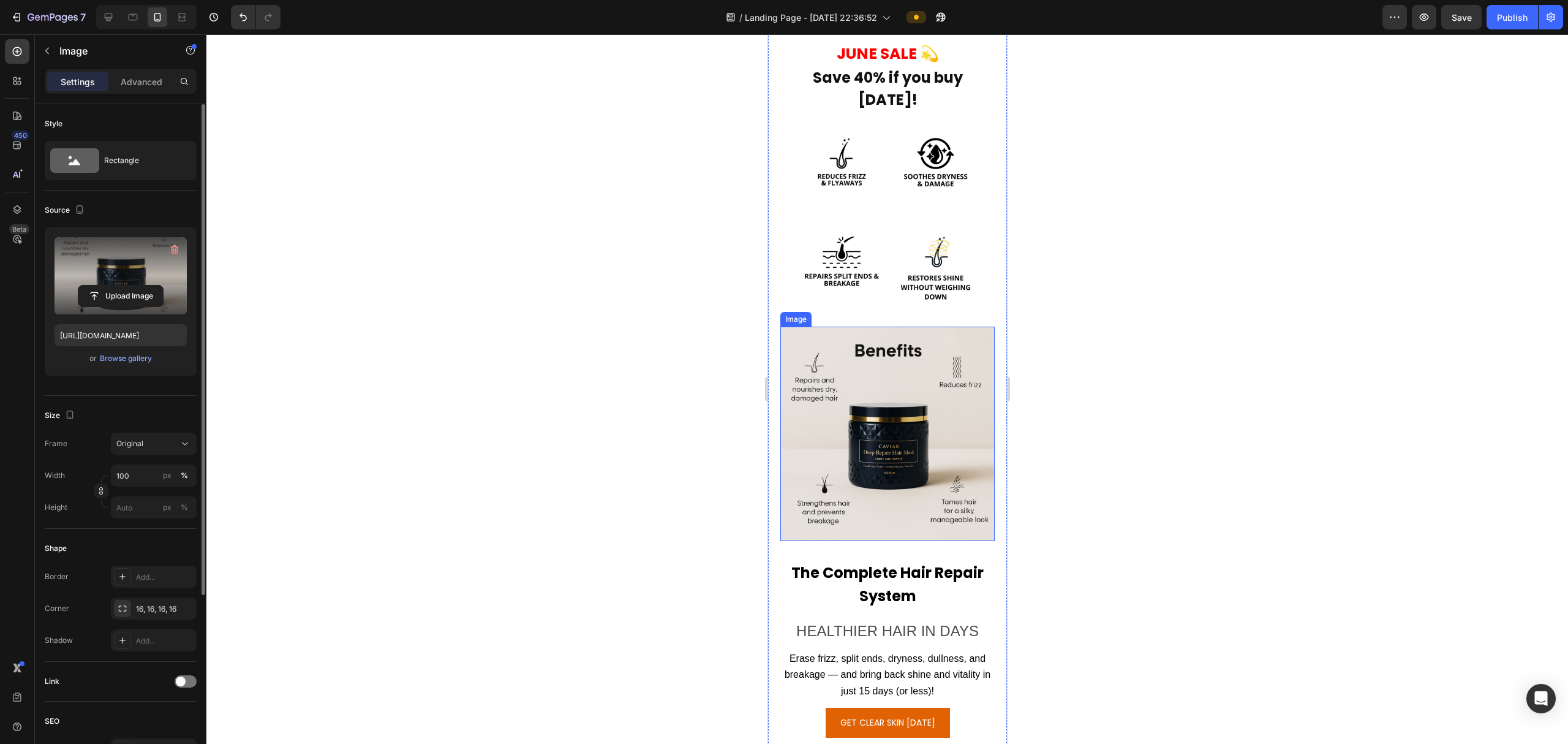
click at [884, 401] on img at bounding box center [886, 434] width 214 height 214
click at [129, 294] on input "file" at bounding box center [120, 296] width 84 height 21
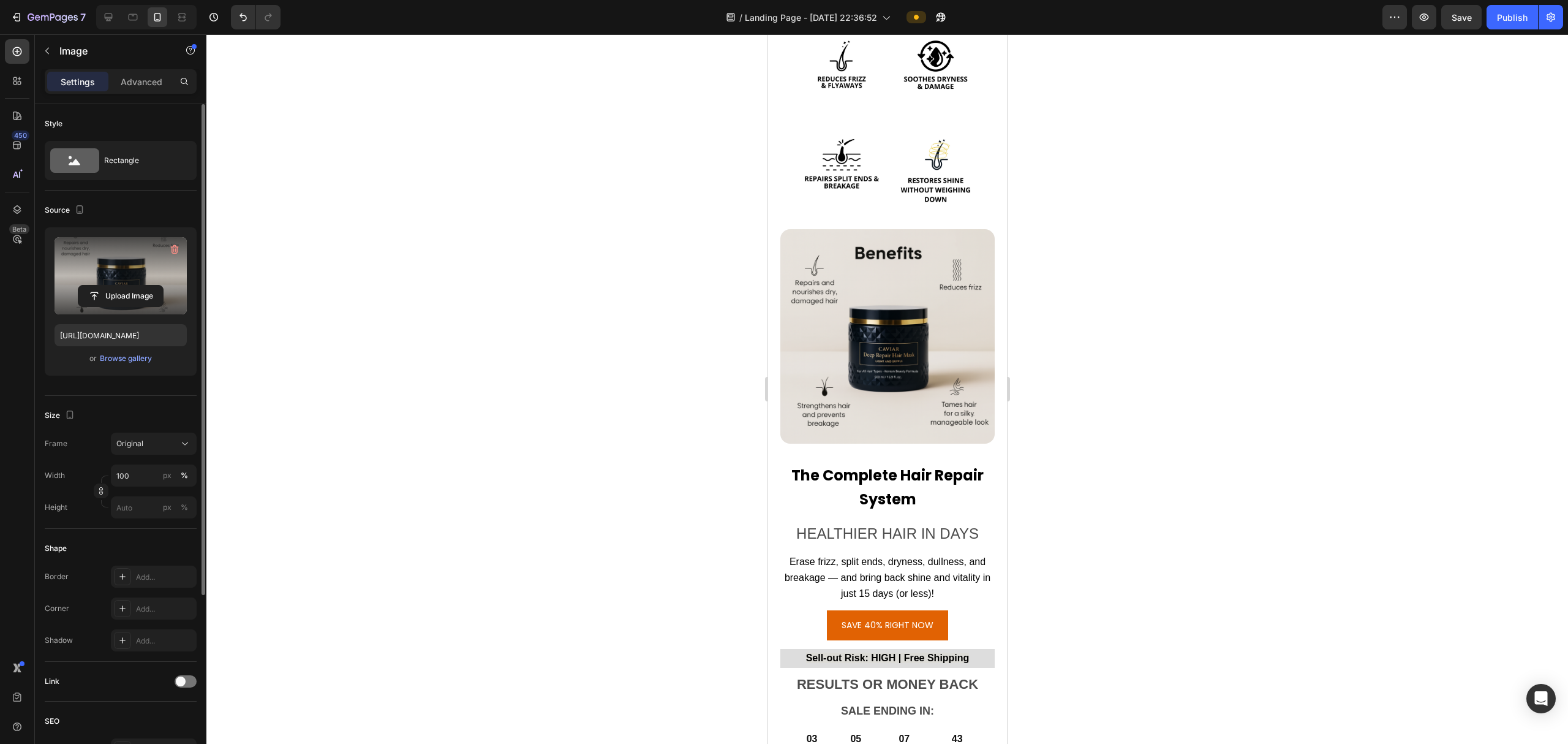
scroll to position [4302, 0]
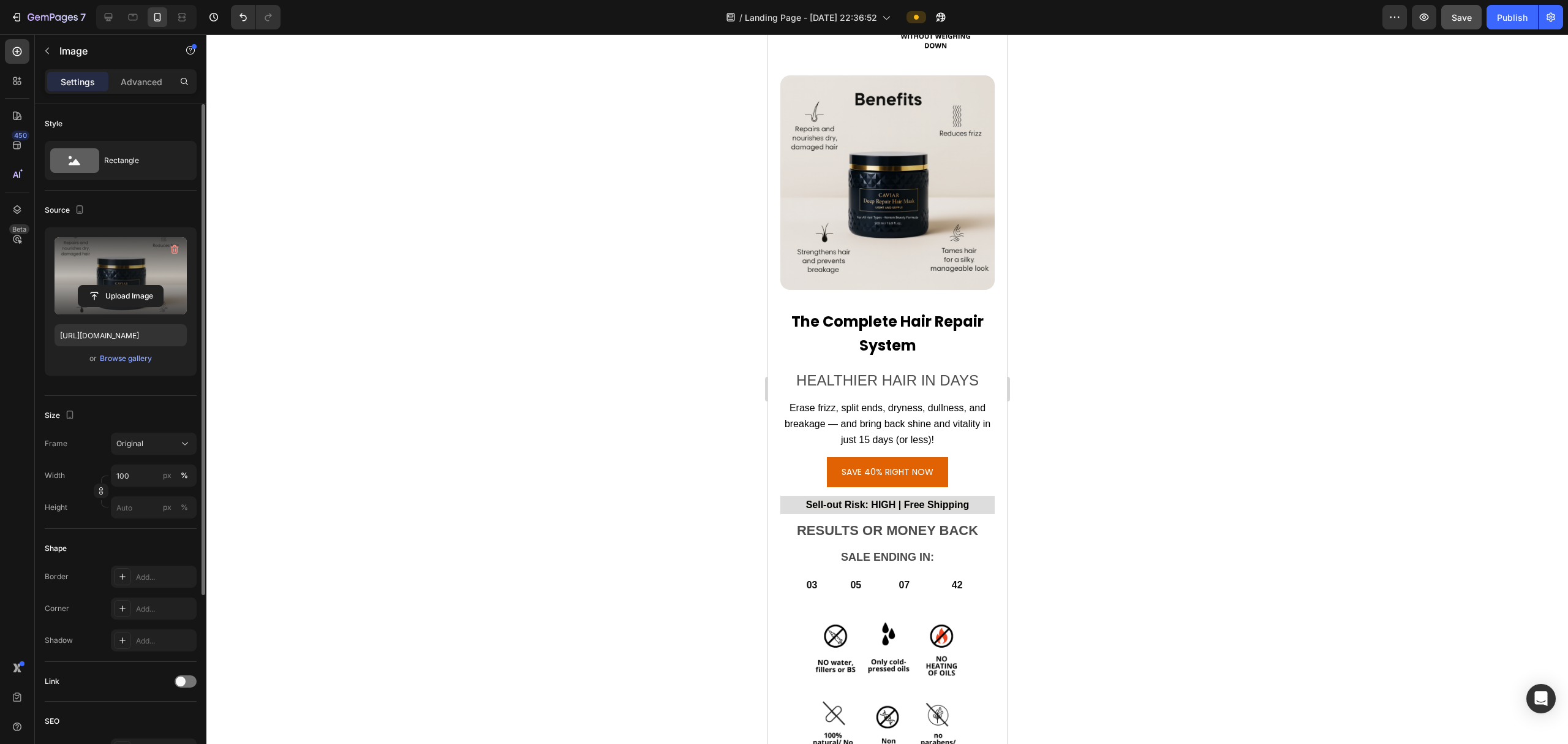
click at [1463, 12] on span "Save" at bounding box center [1461, 17] width 20 height 11
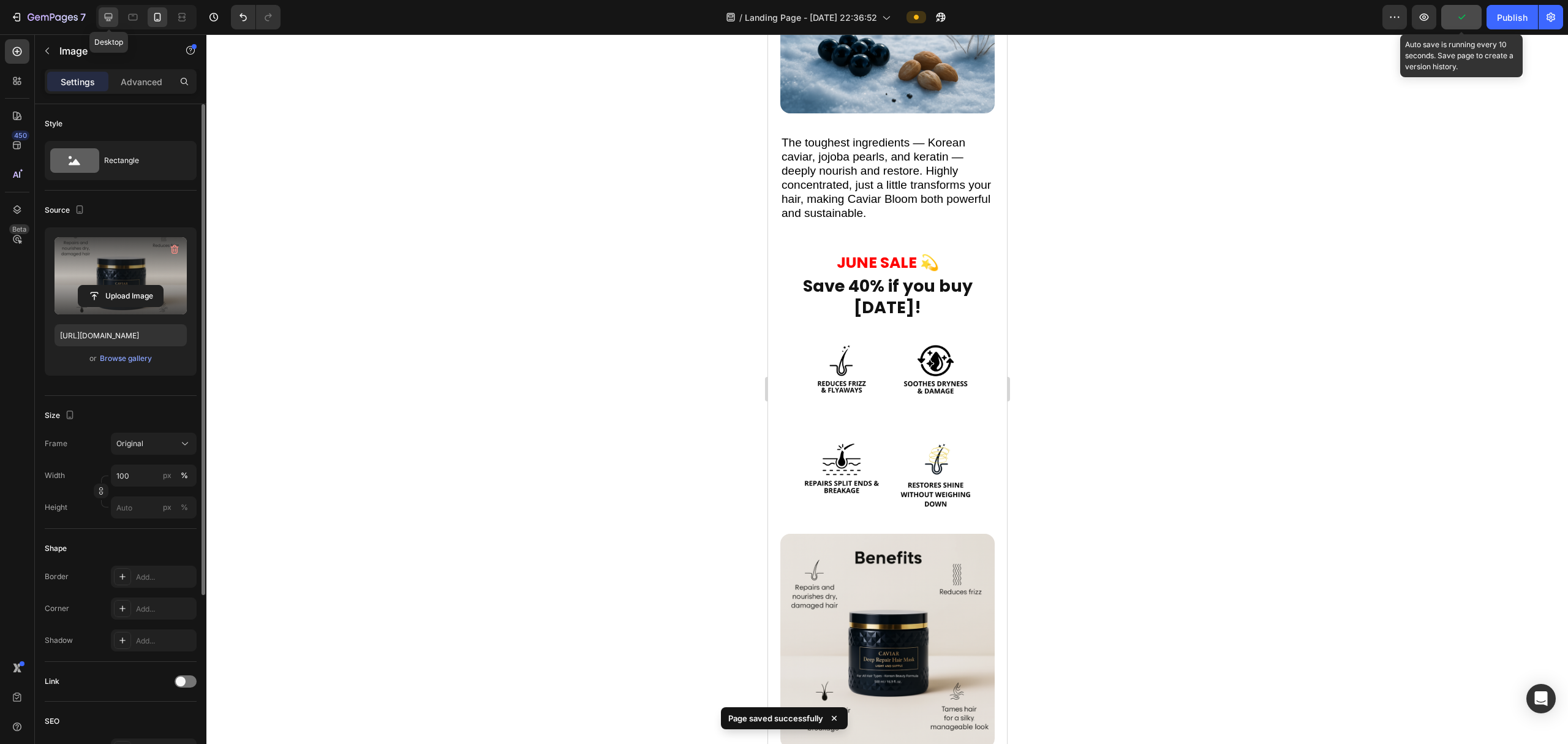
click at [109, 20] on icon at bounding box center [108, 17] width 12 height 12
type input "[URL][DOMAIN_NAME]"
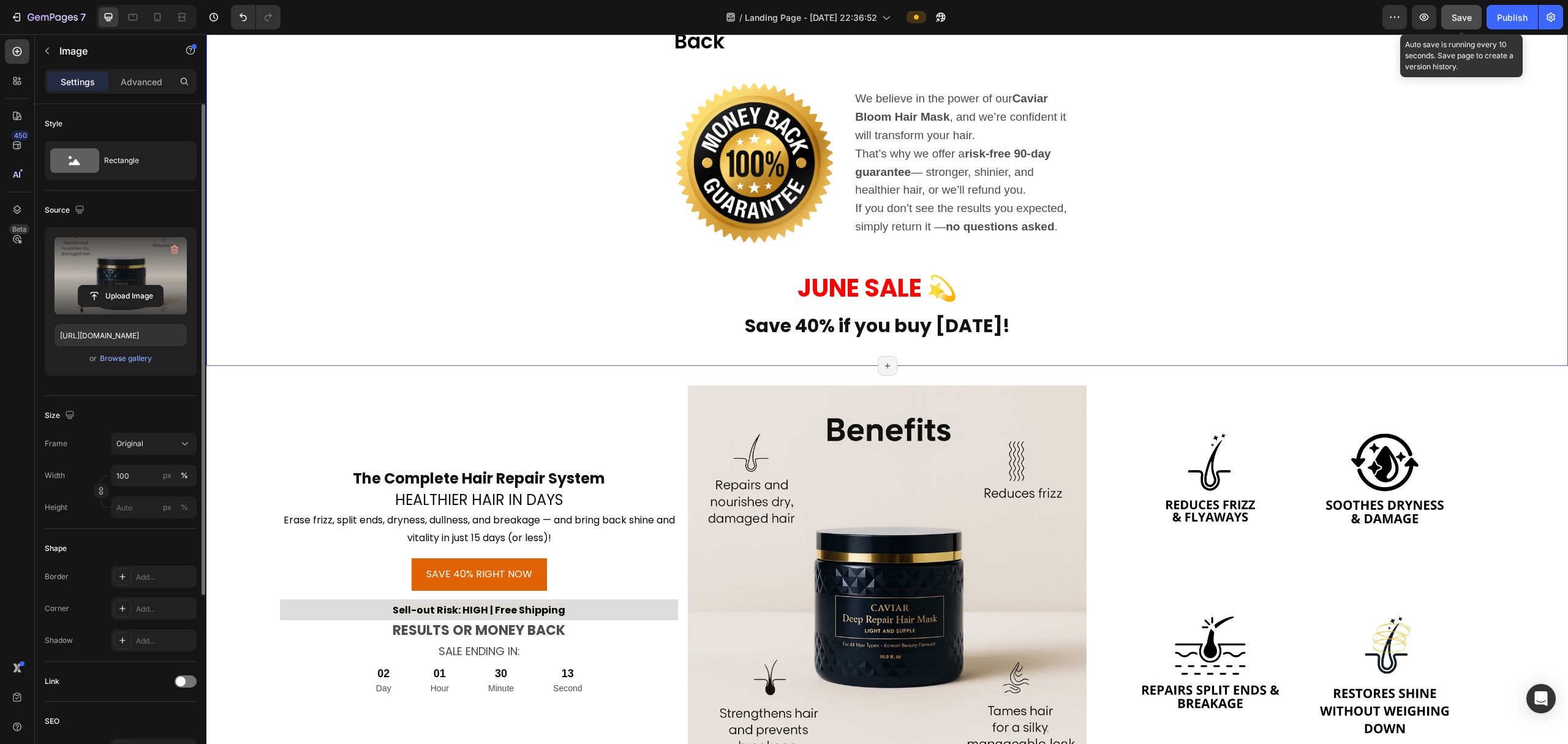
scroll to position [3349, 0]
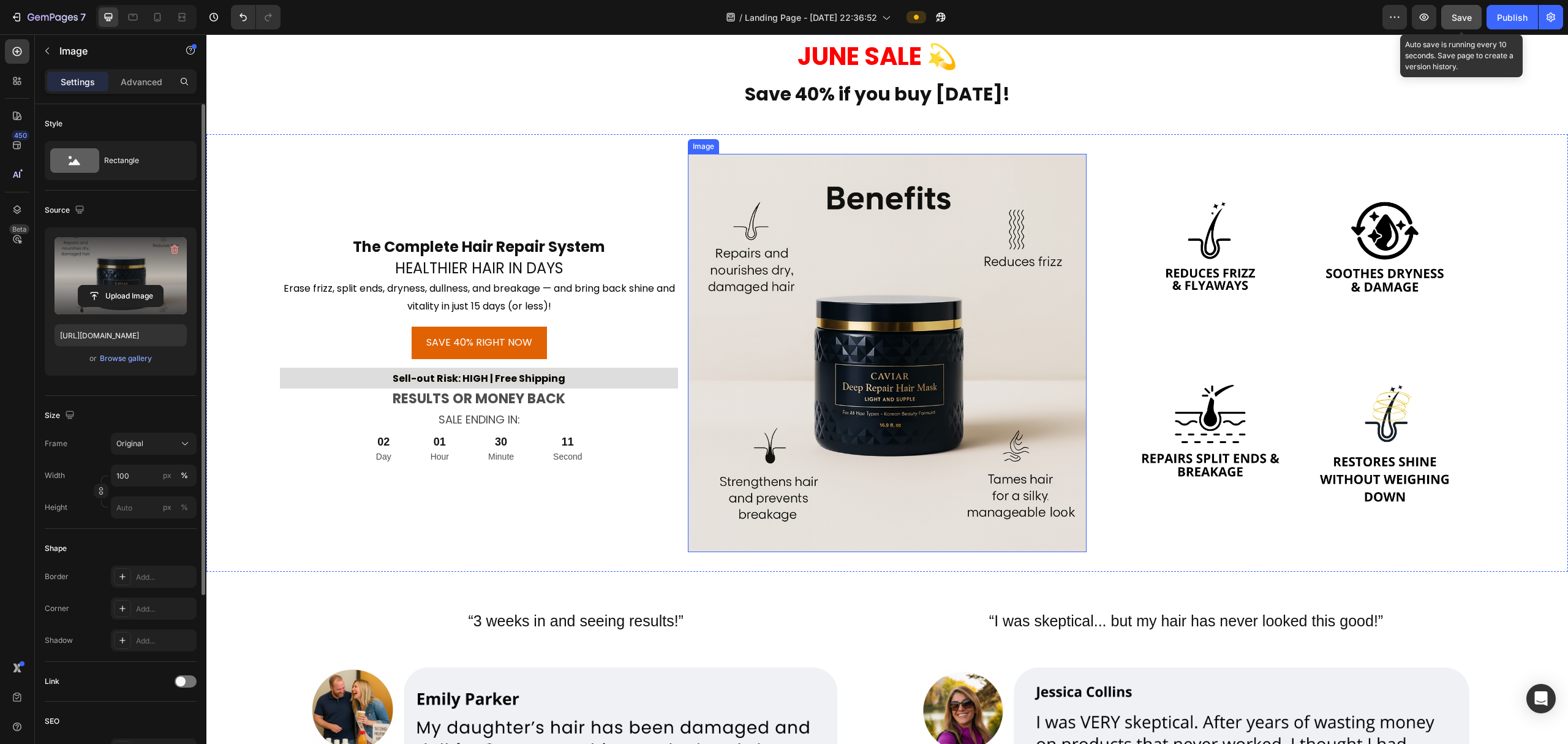
click at [792, 341] on img at bounding box center [886, 352] width 398 height 398
click at [92, 297] on input "file" at bounding box center [120, 296] width 84 height 21
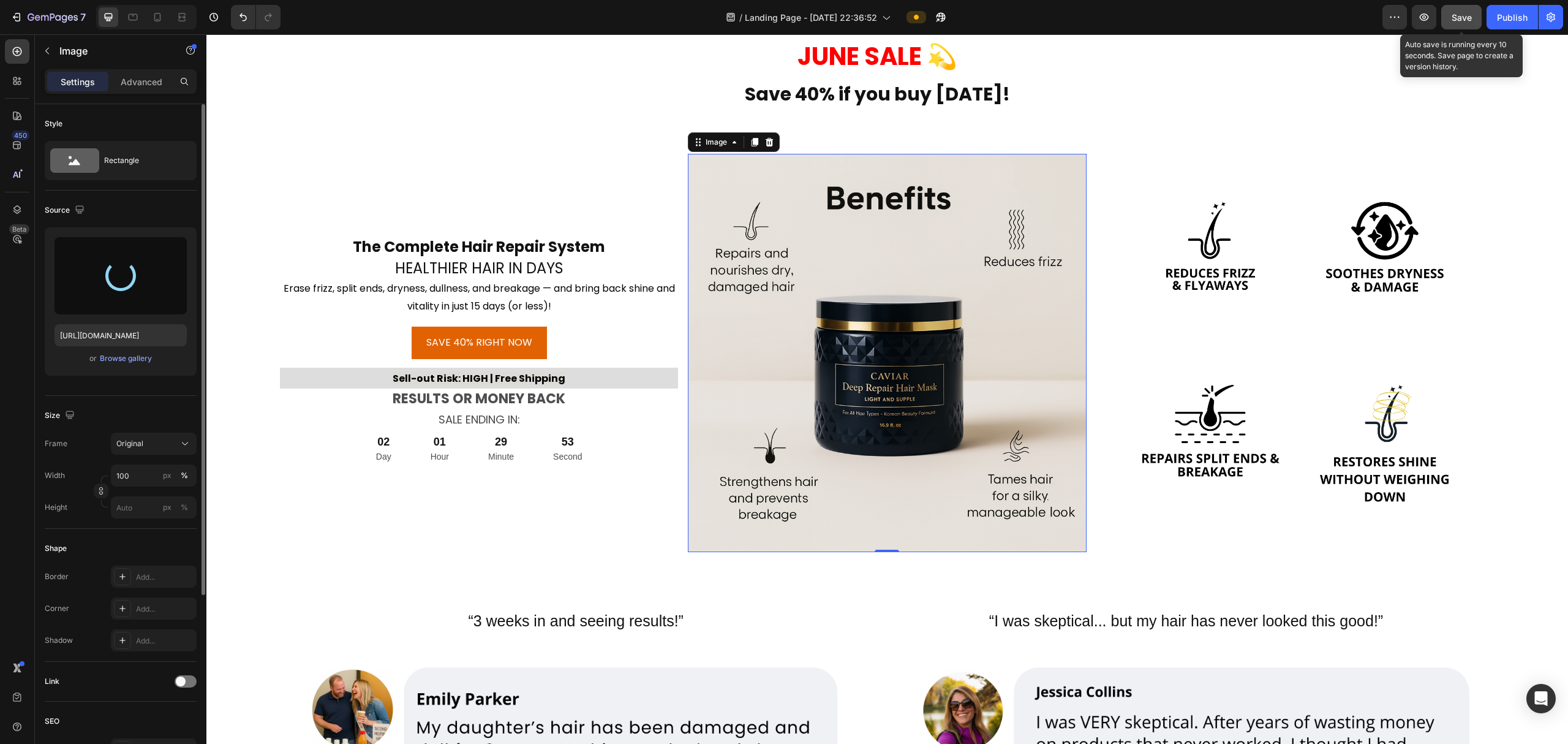
type input "[URL][DOMAIN_NAME]"
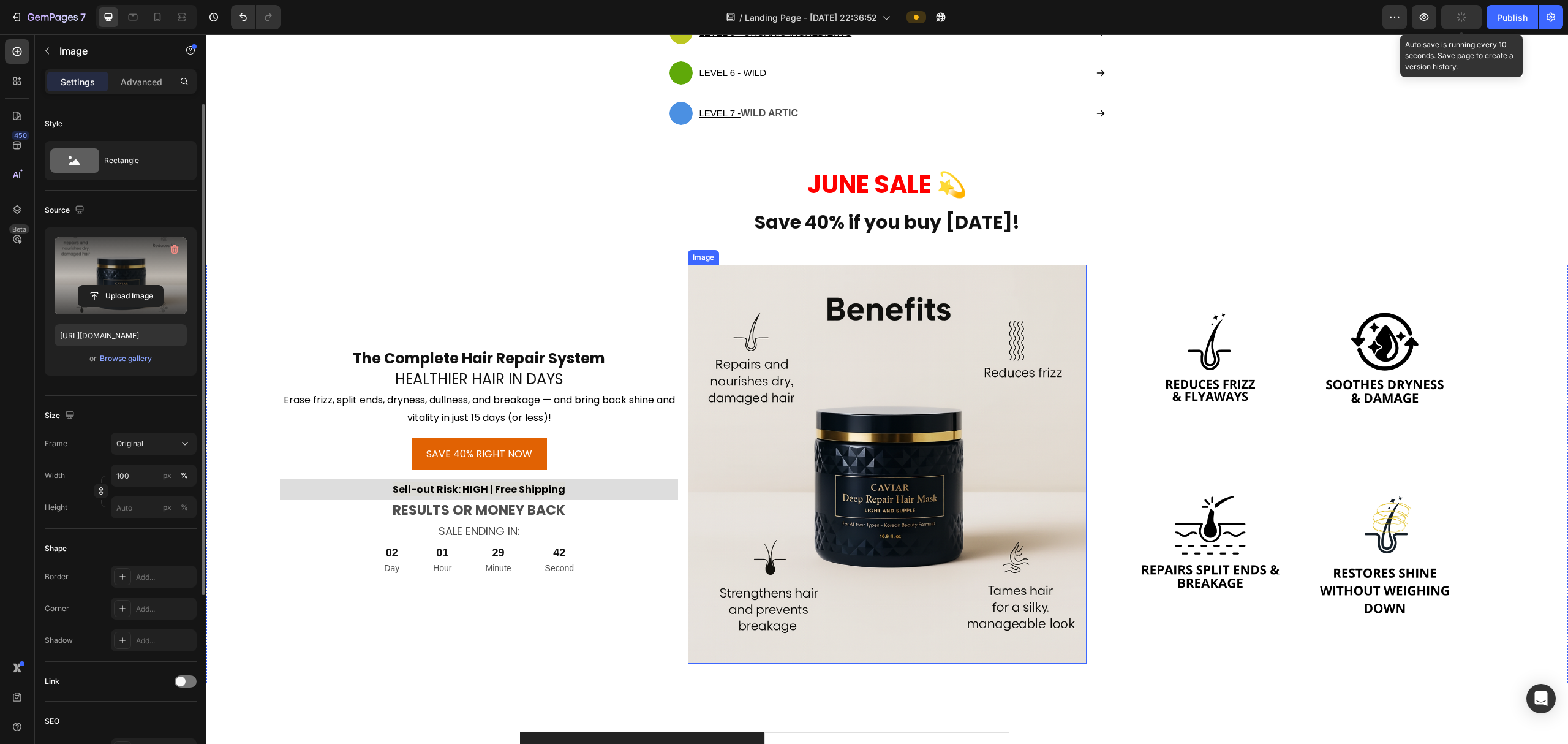
scroll to position [5638, 0]
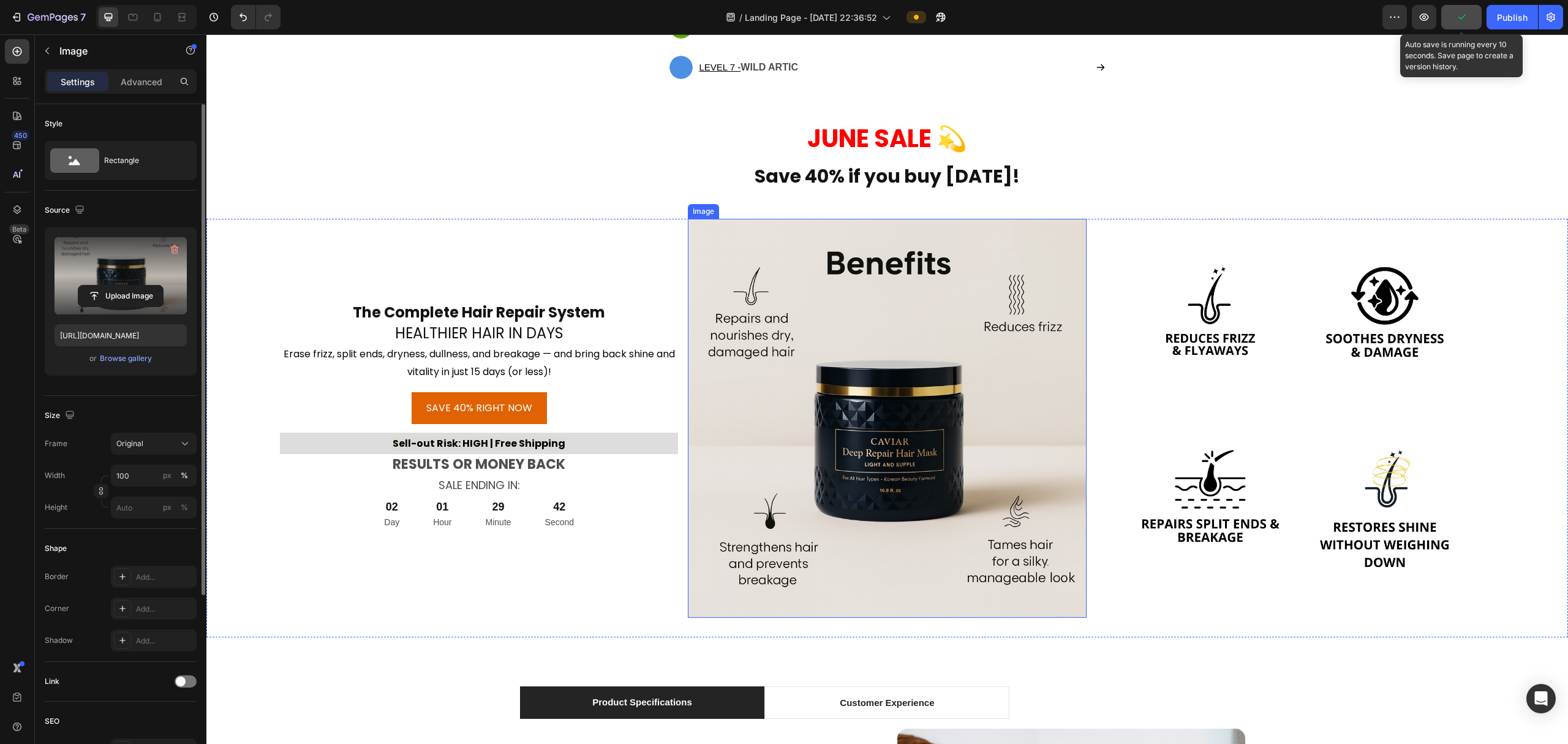
click at [856, 414] on img at bounding box center [886, 417] width 398 height 398
click at [111, 292] on input "file" at bounding box center [120, 296] width 84 height 21
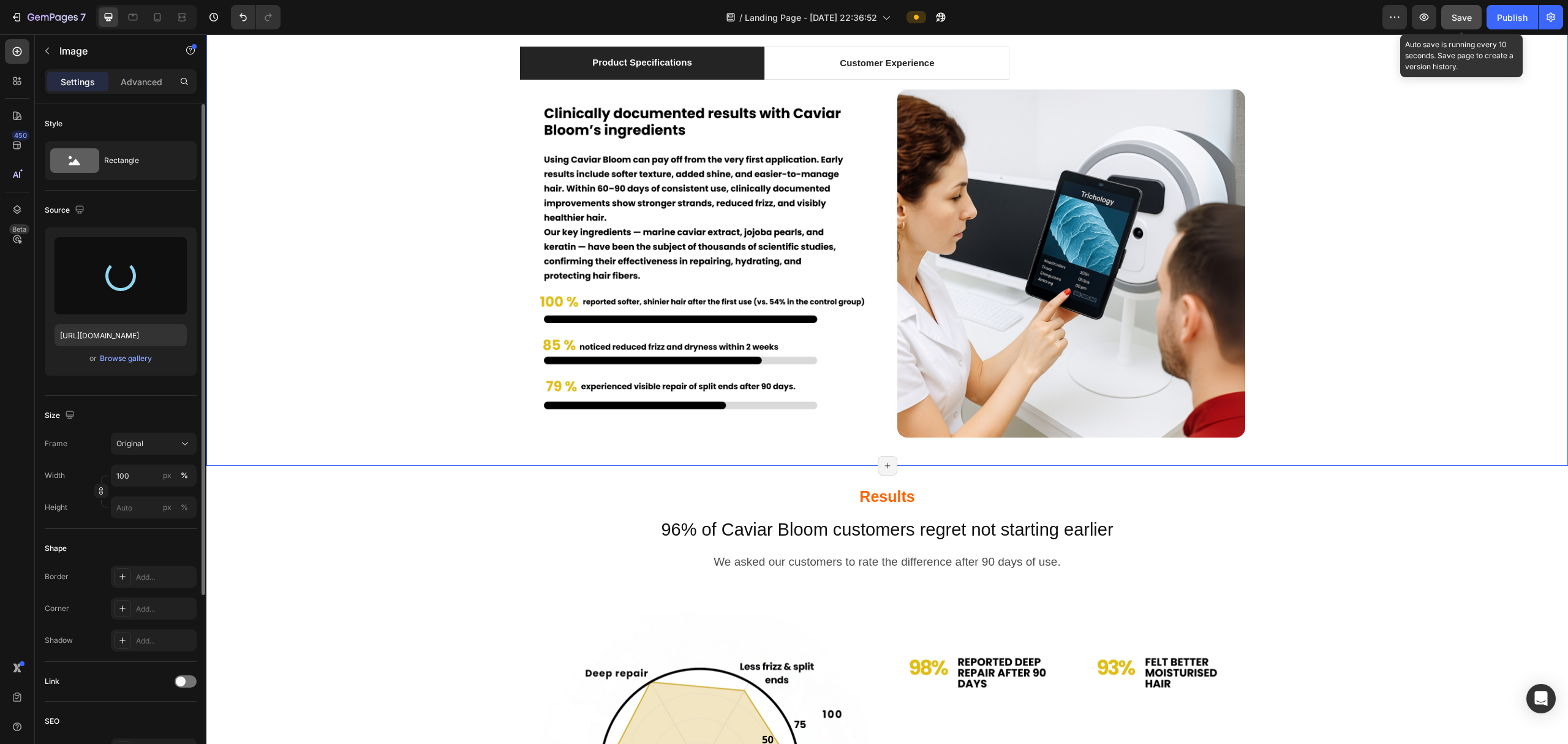
scroll to position [6291, 0]
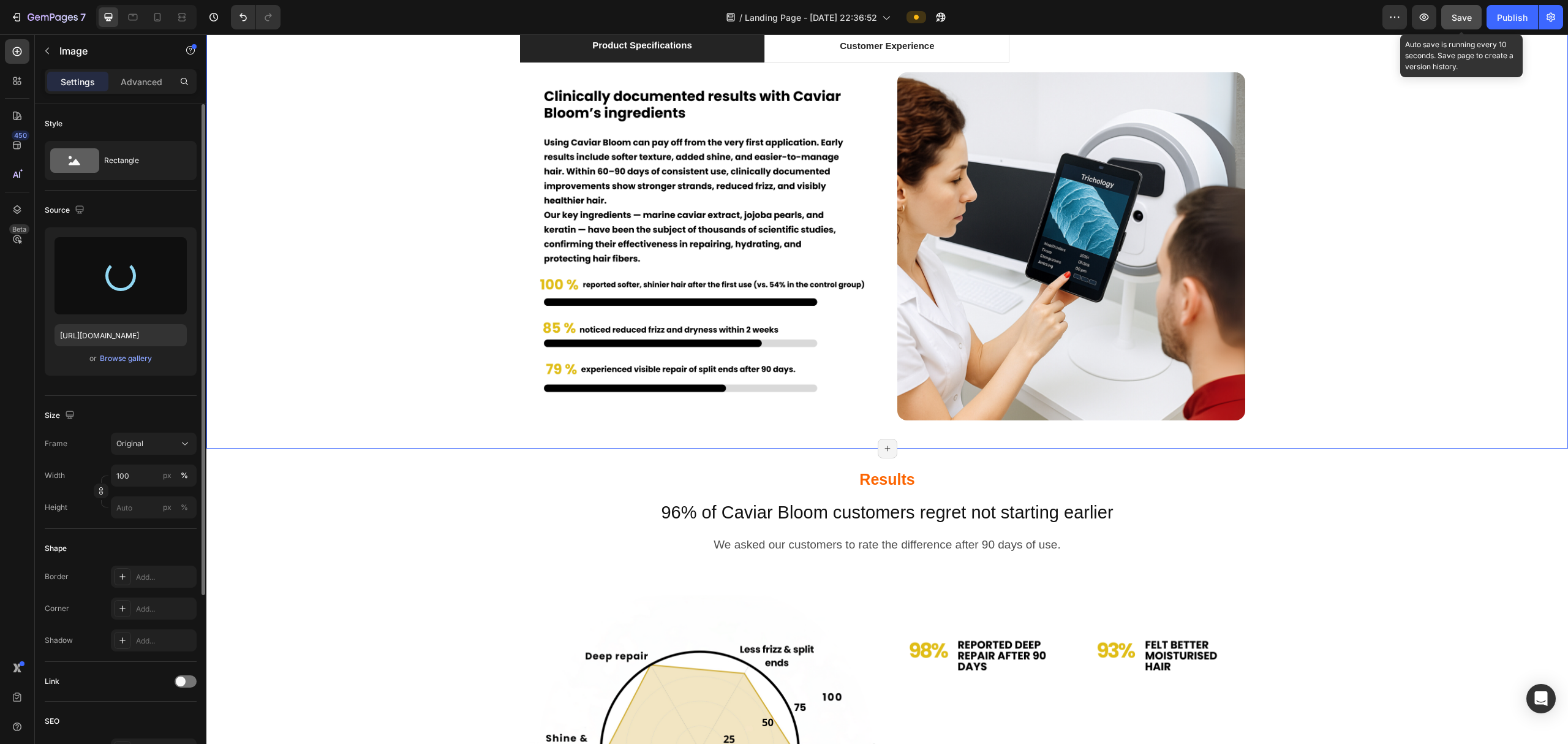
type input "[URL][DOMAIN_NAME]"
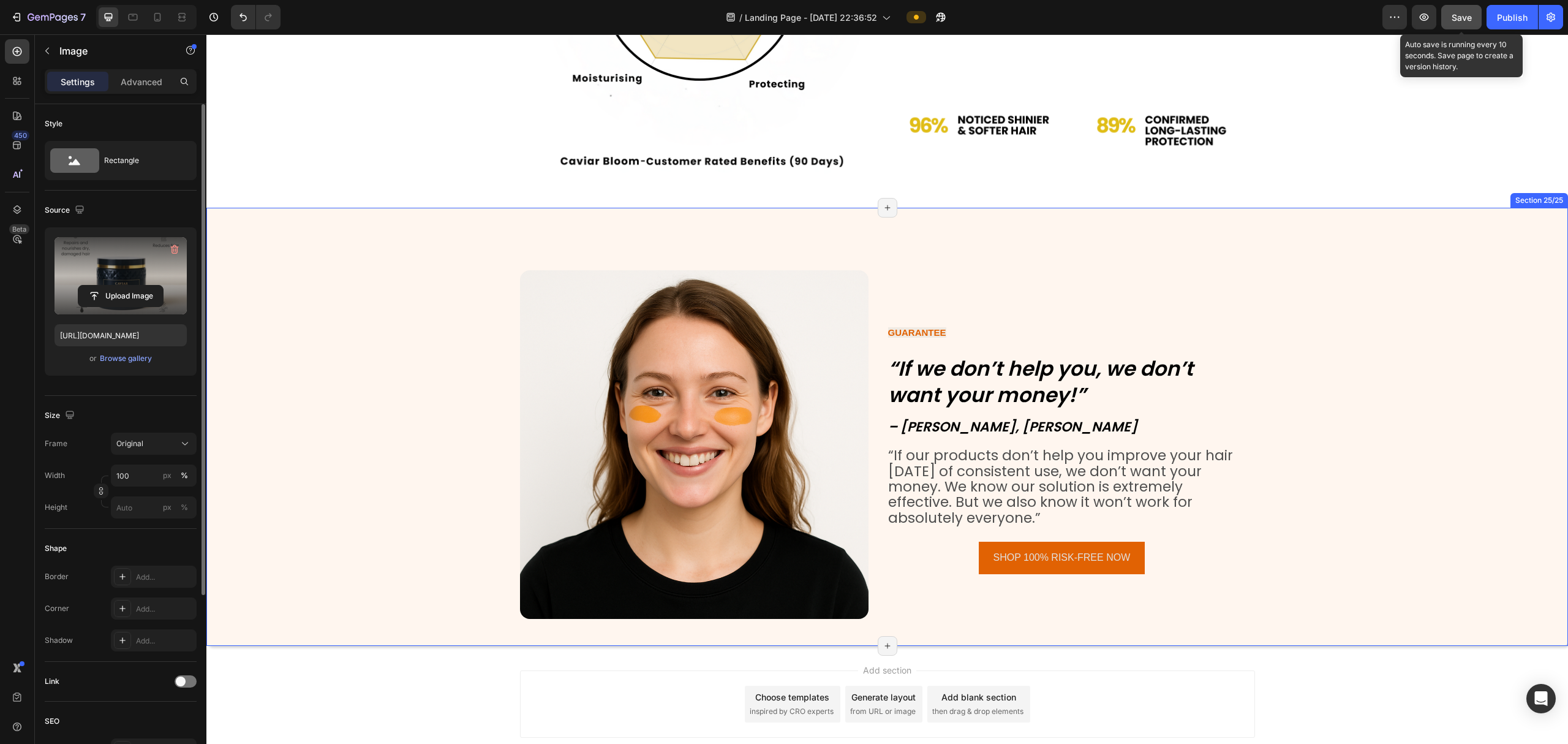
scroll to position [7111, 0]
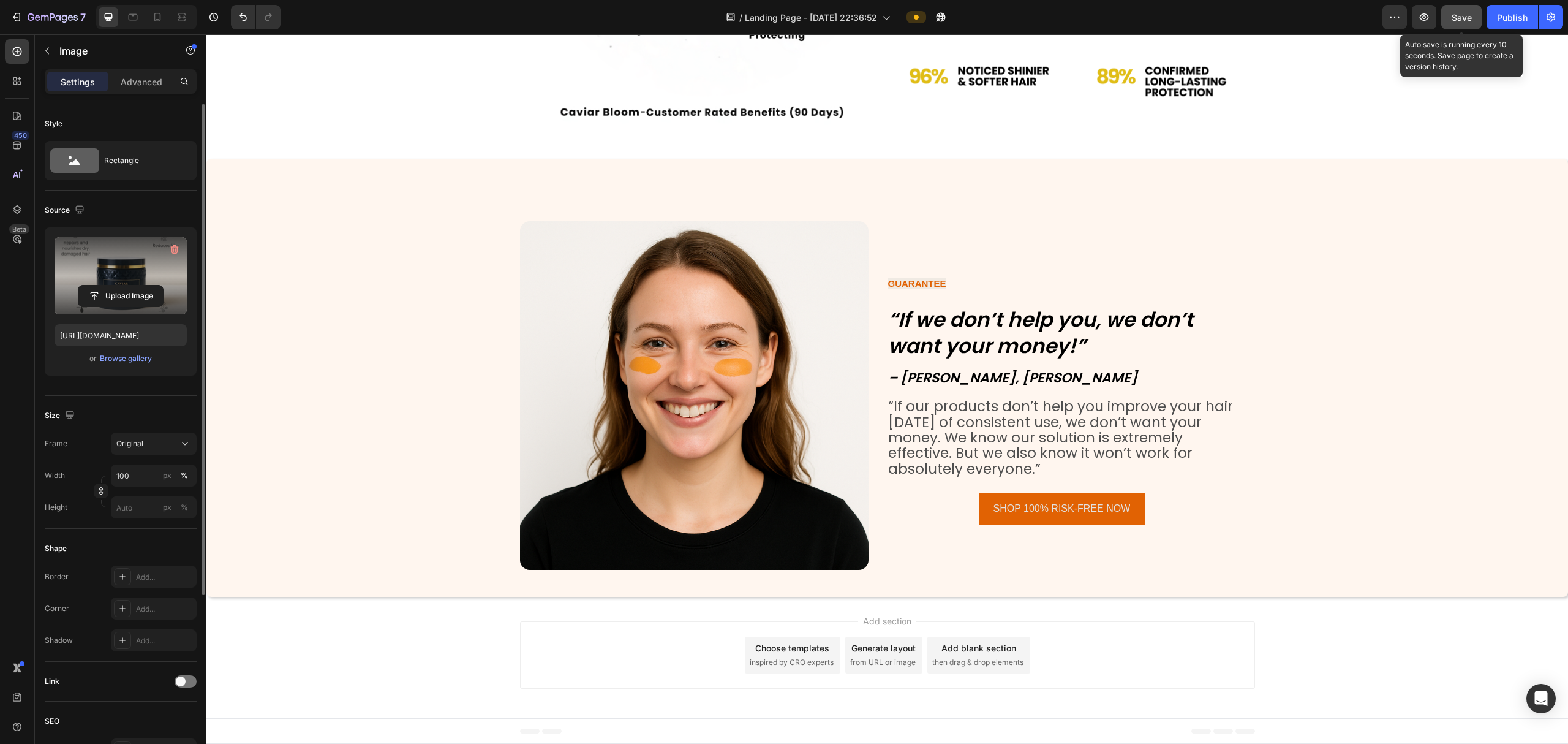
click at [1465, 13] on span "Save" at bounding box center [1461, 17] width 20 height 11
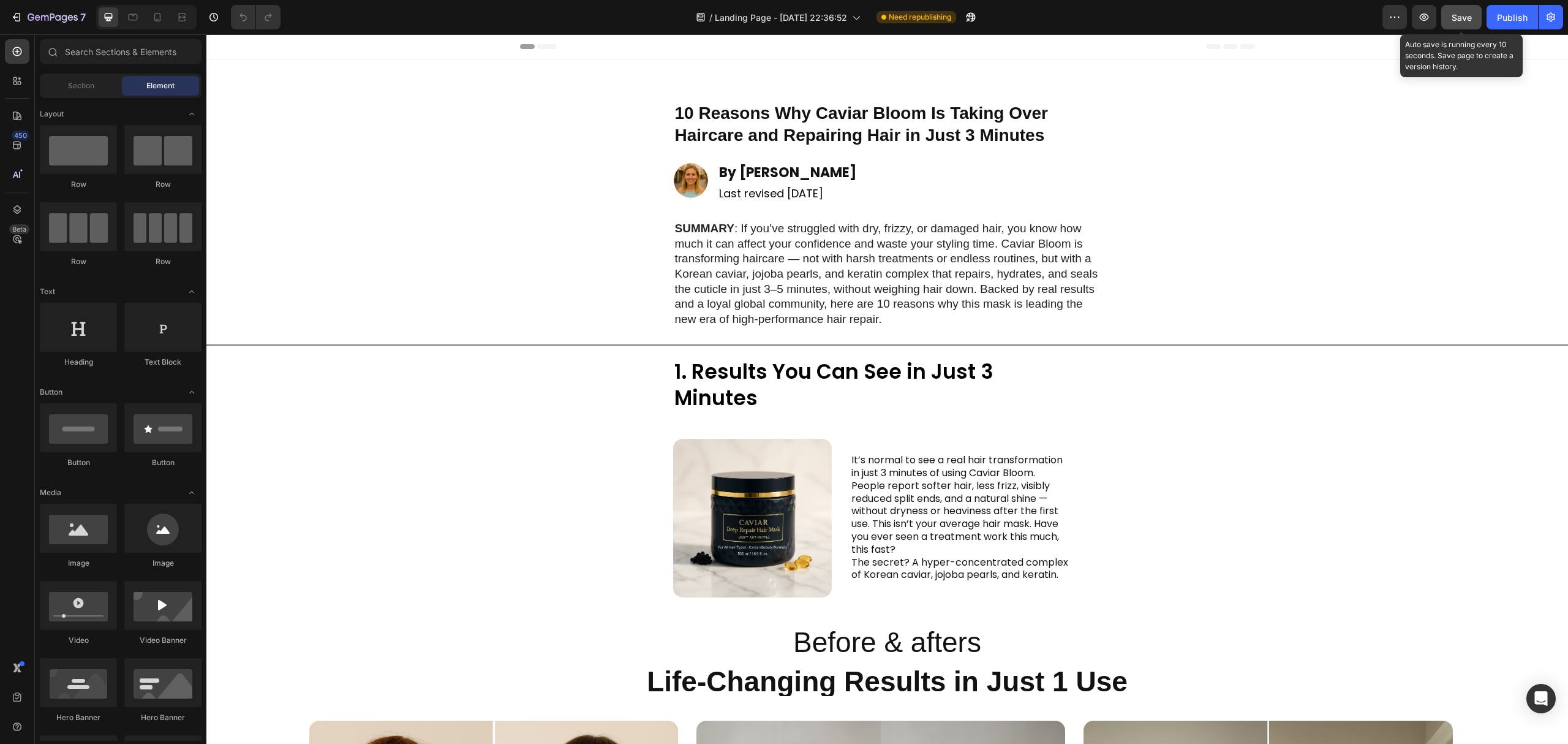
click at [1459, 20] on span "Save" at bounding box center [1461, 17] width 20 height 11
